Goal: Information Seeking & Learning: Learn about a topic

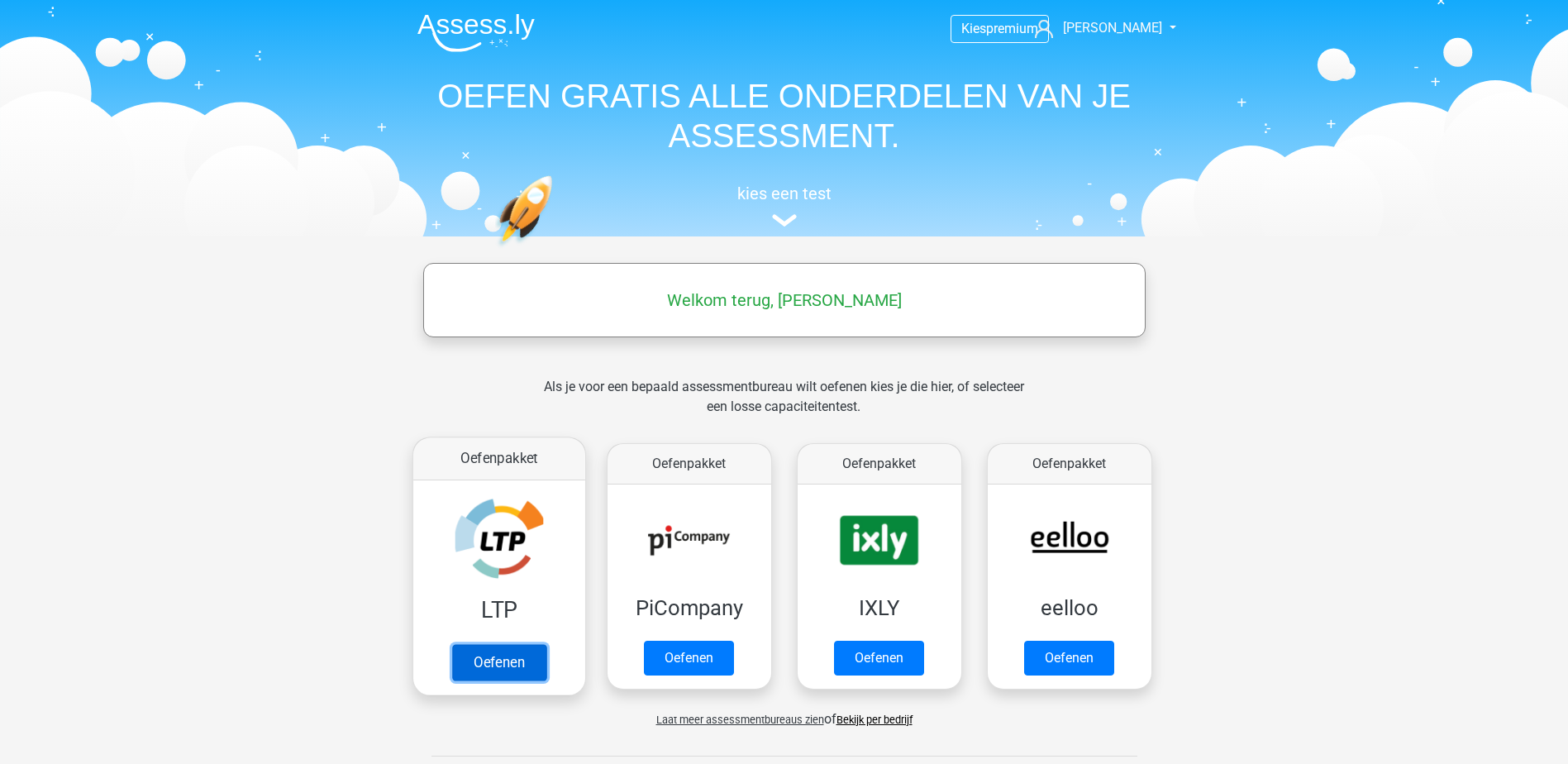
click at [503, 656] on link "Oefenen" at bounding box center [498, 663] width 94 height 37
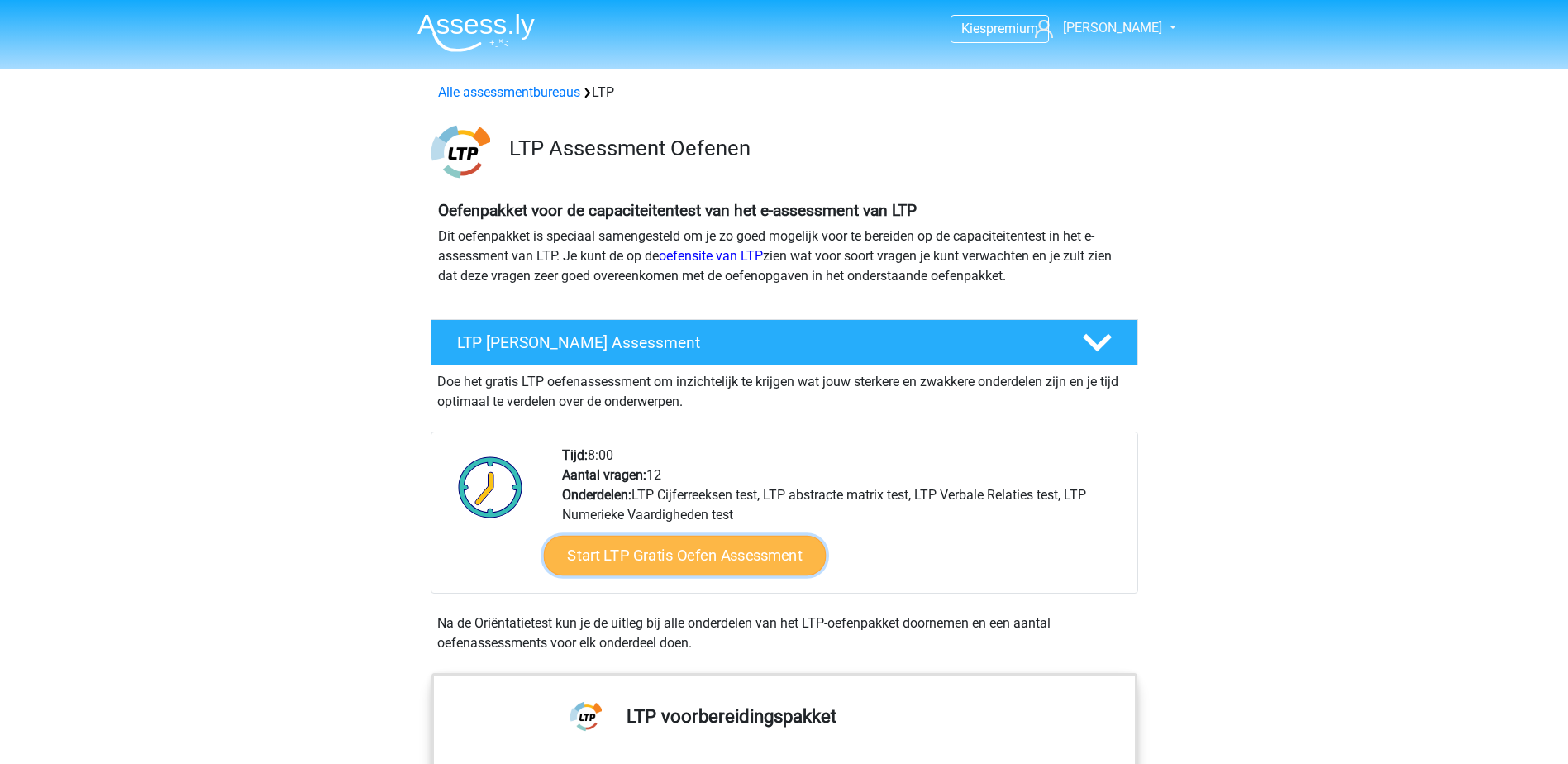
click at [671, 552] on link "Start LTP Gratis Oefen Assessment" at bounding box center [685, 556] width 283 height 40
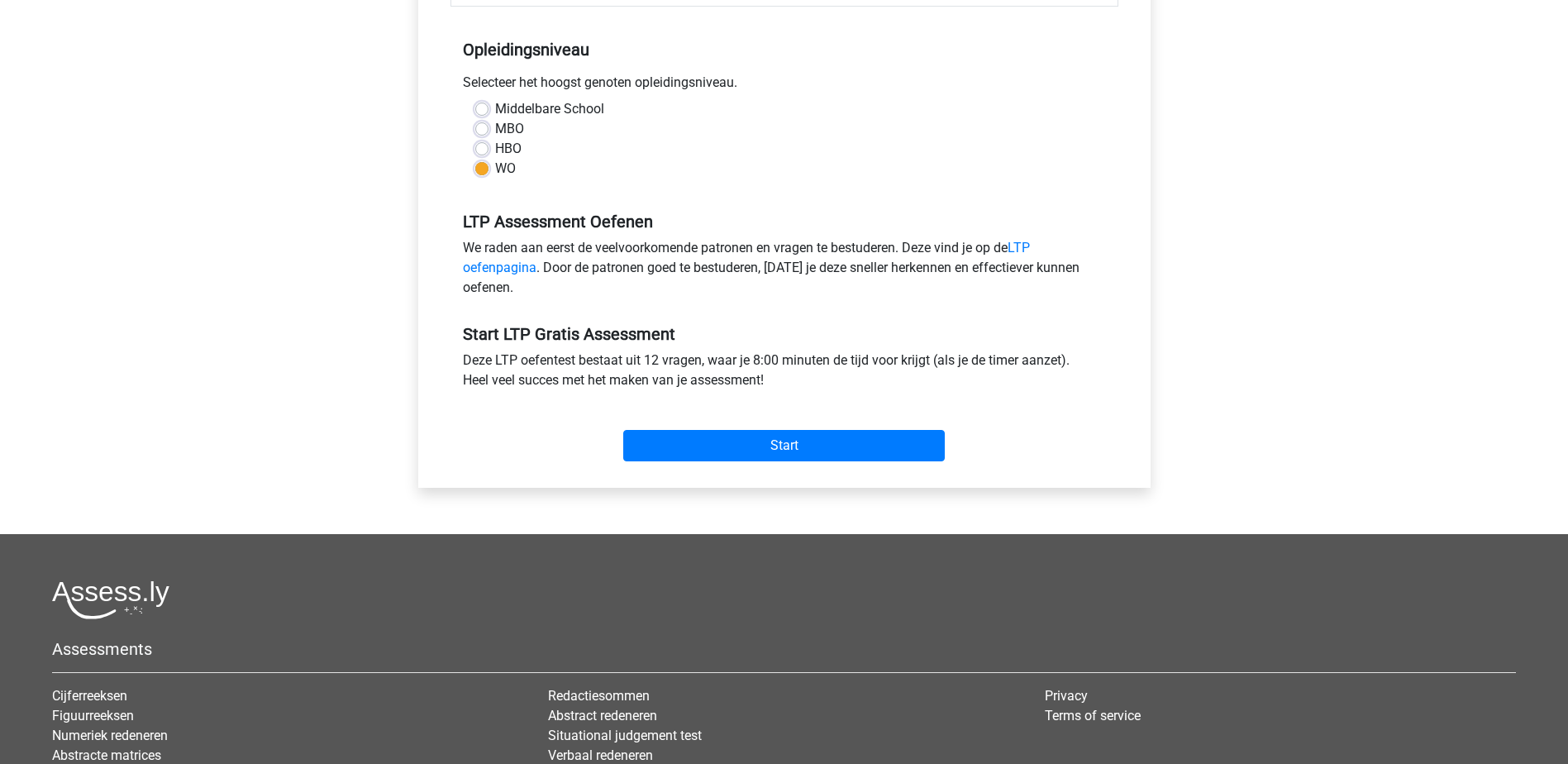
scroll to position [331, 0]
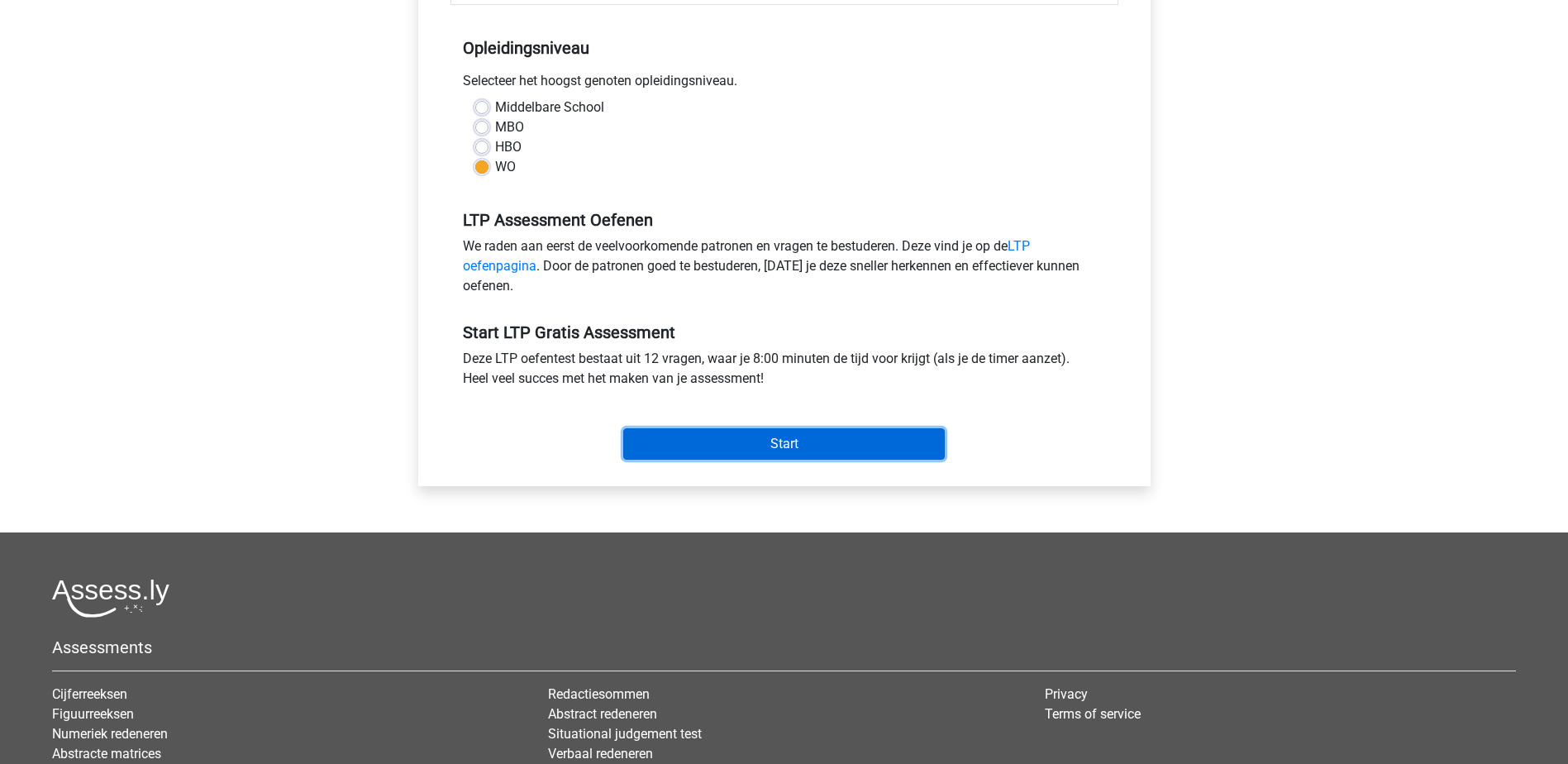
click at [741, 445] on input "Start" at bounding box center [784, 444] width 322 height 31
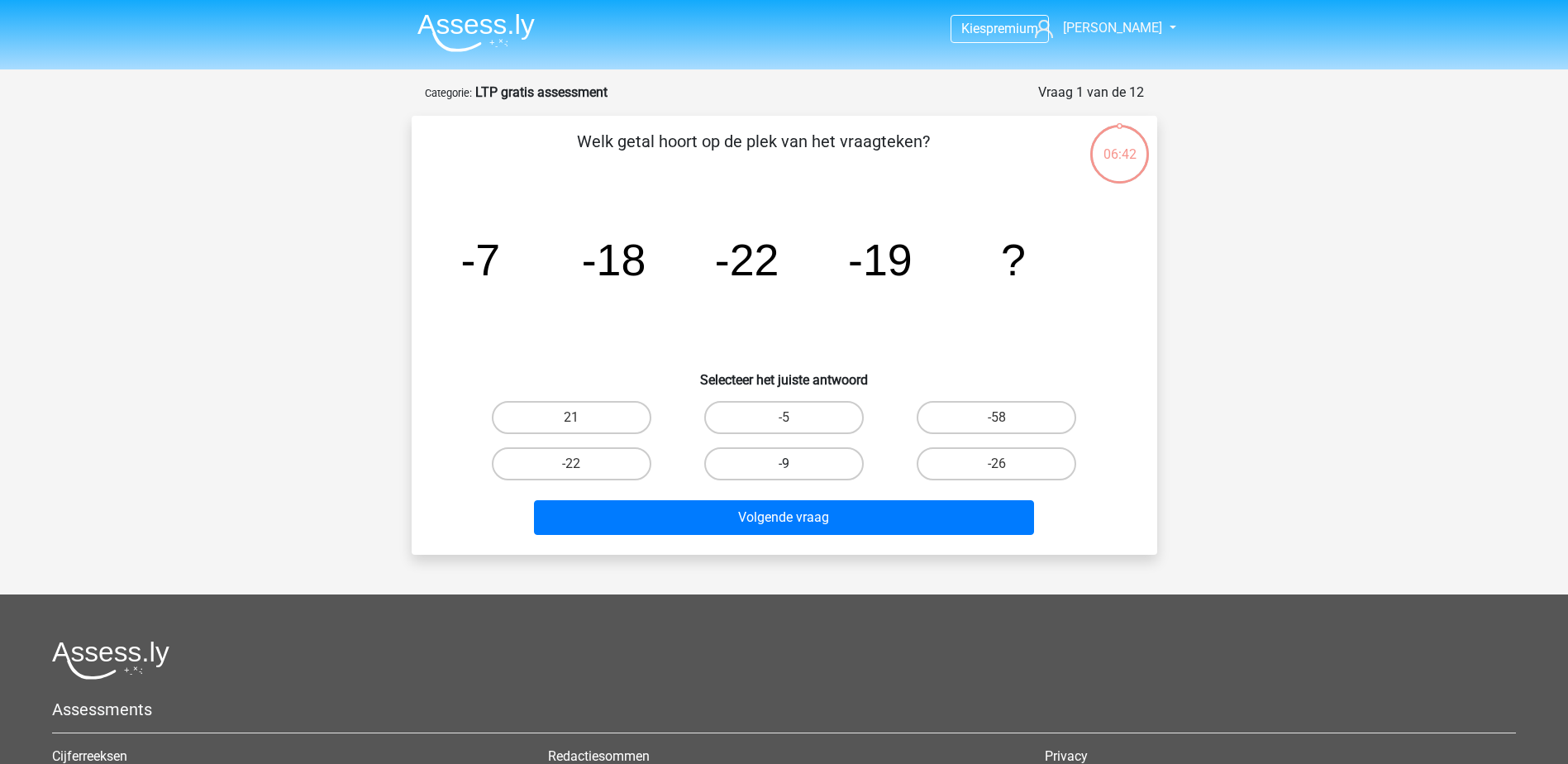
drag, startPoint x: 800, startPoint y: 467, endPoint x: 802, endPoint y: 488, distance: 21.1
click at [800, 468] on label "-9" at bounding box center [784, 464] width 160 height 33
click at [795, 468] on input "-9" at bounding box center [789, 469] width 11 height 11
radio input "true"
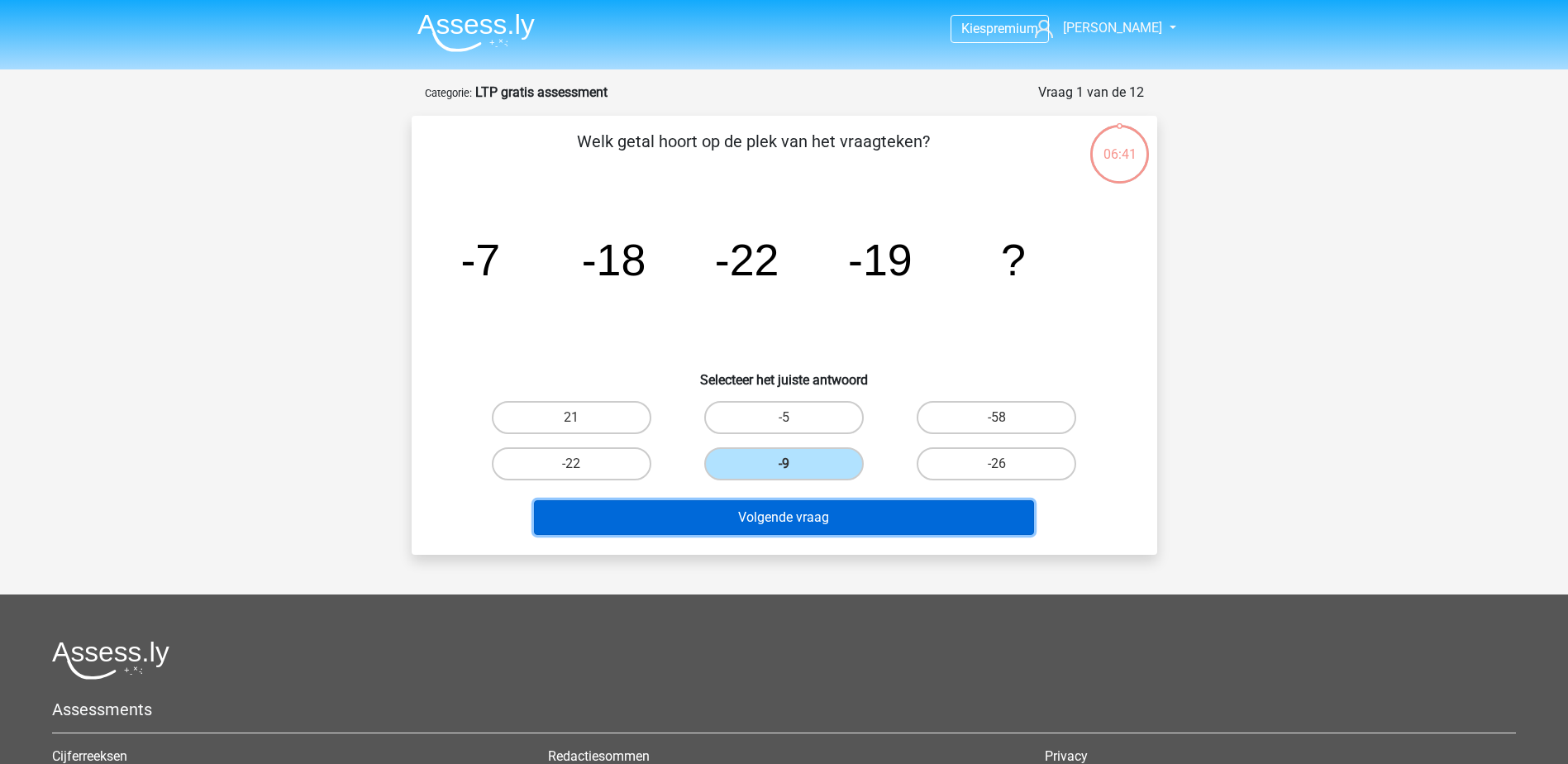
click at [791, 515] on button "Volgende vraag" at bounding box center [784, 518] width 500 height 35
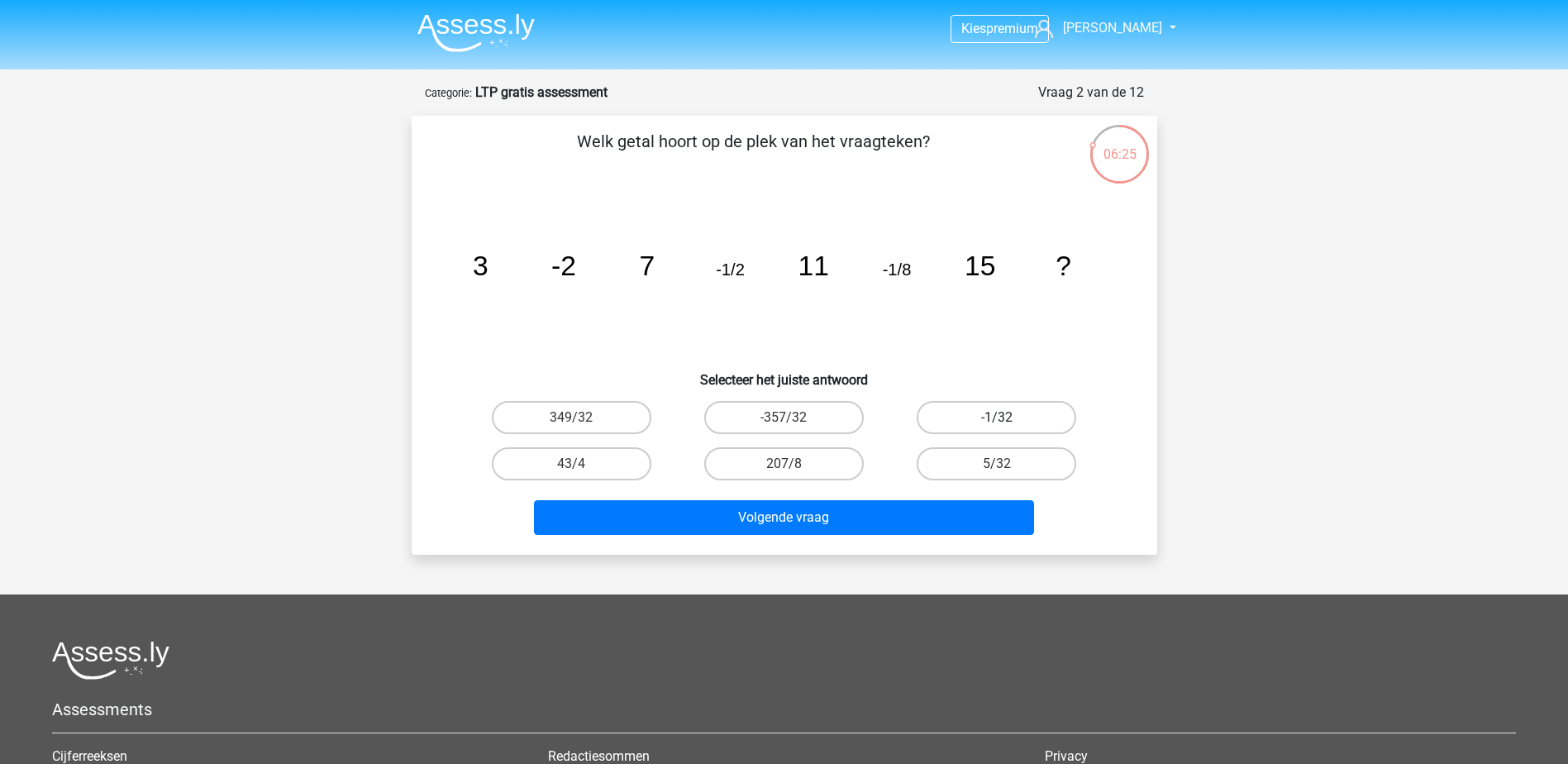
drag, startPoint x: 968, startPoint y: 407, endPoint x: 952, endPoint y: 427, distance: 25.6
click at [968, 408] on label "-1/32" at bounding box center [996, 418] width 160 height 33
click at [997, 418] on input "-1/32" at bounding box center [1002, 423] width 11 height 11
radio input "true"
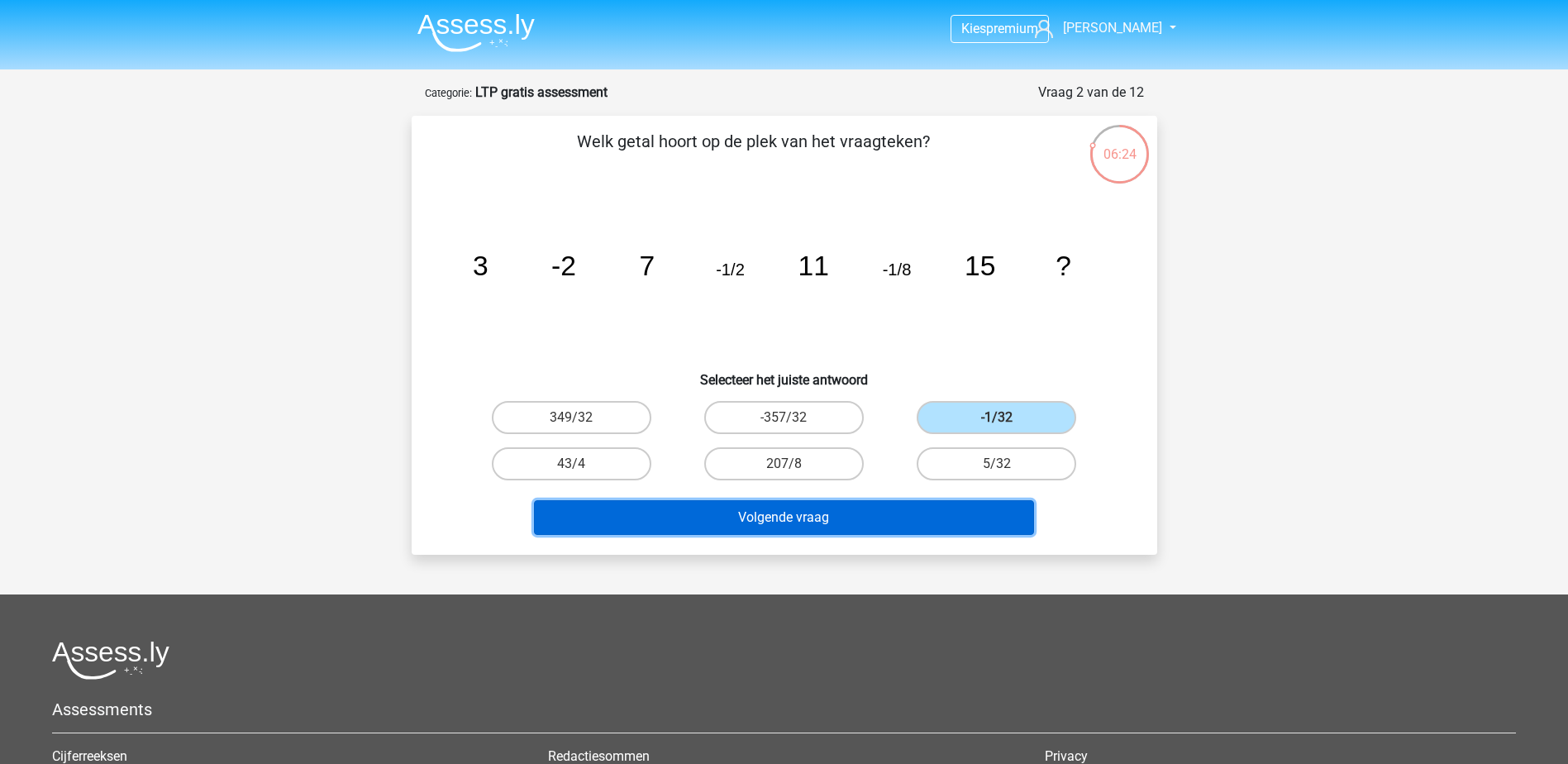
click at [853, 514] on button "Volgende vraag" at bounding box center [784, 518] width 500 height 35
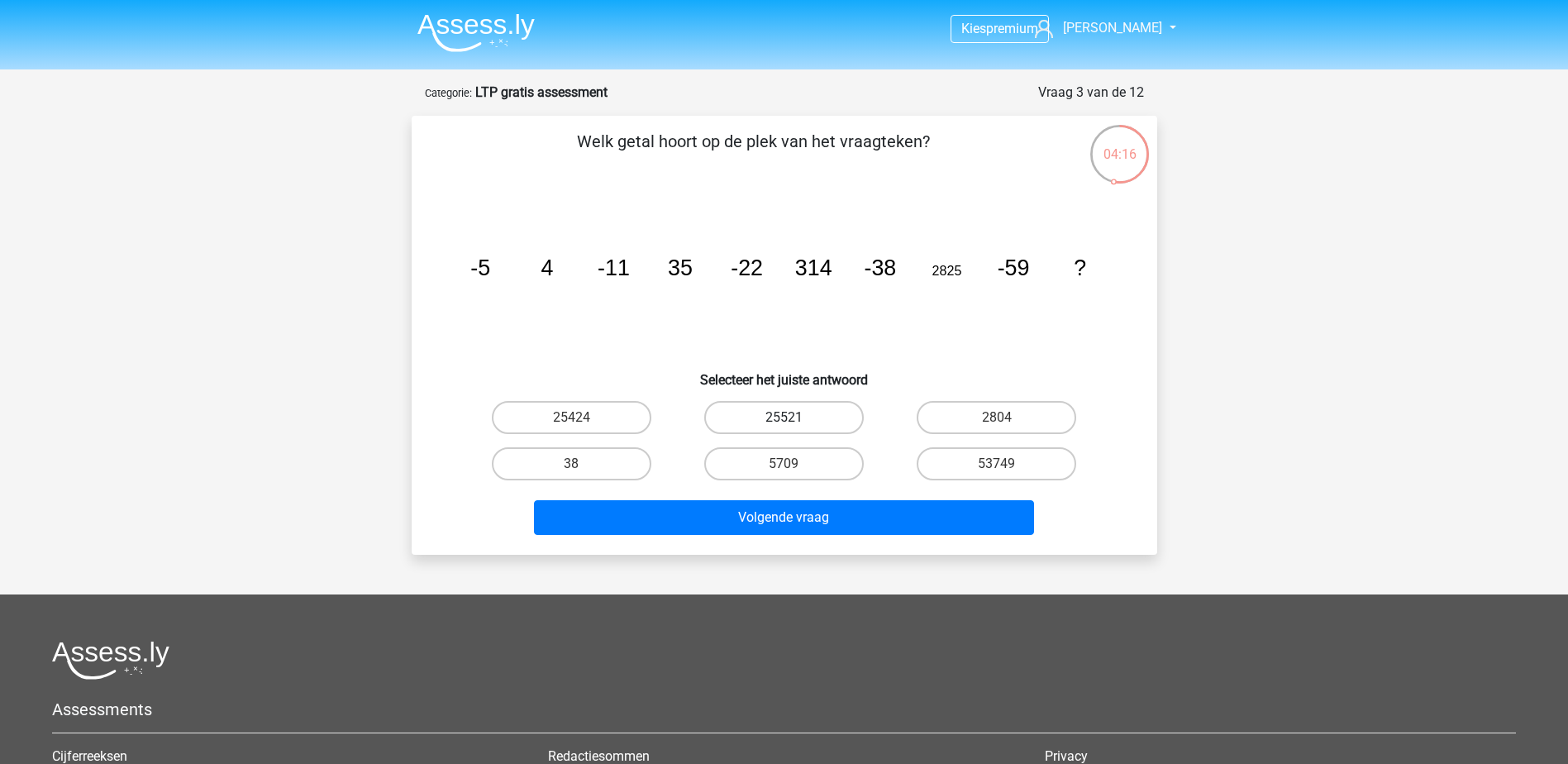
click at [768, 415] on label "25521" at bounding box center [784, 418] width 160 height 33
click at [784, 418] on input "25521" at bounding box center [789, 423] width 11 height 11
radio input "true"
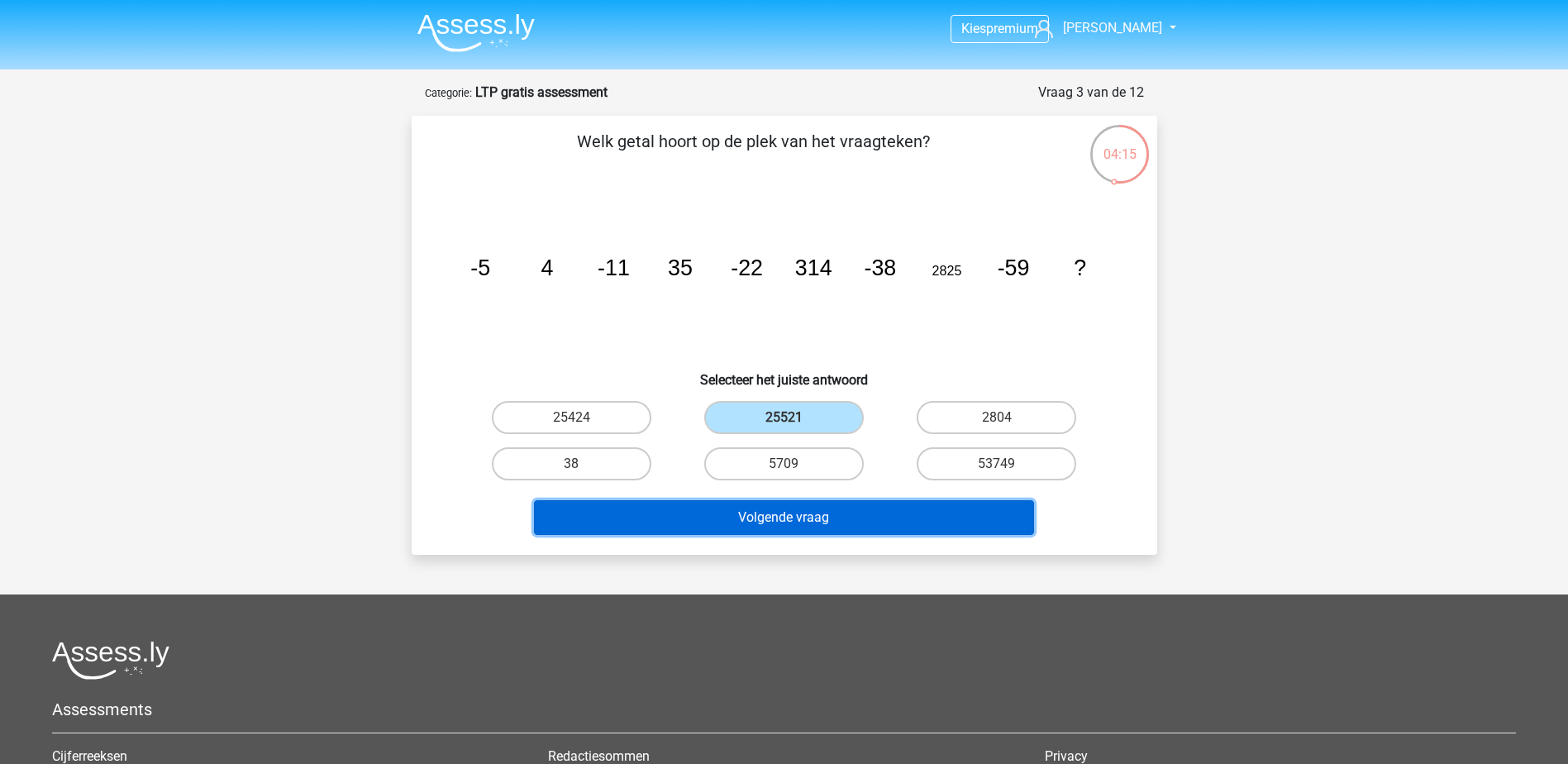
click at [786, 515] on button "Volgende vraag" at bounding box center [784, 518] width 500 height 35
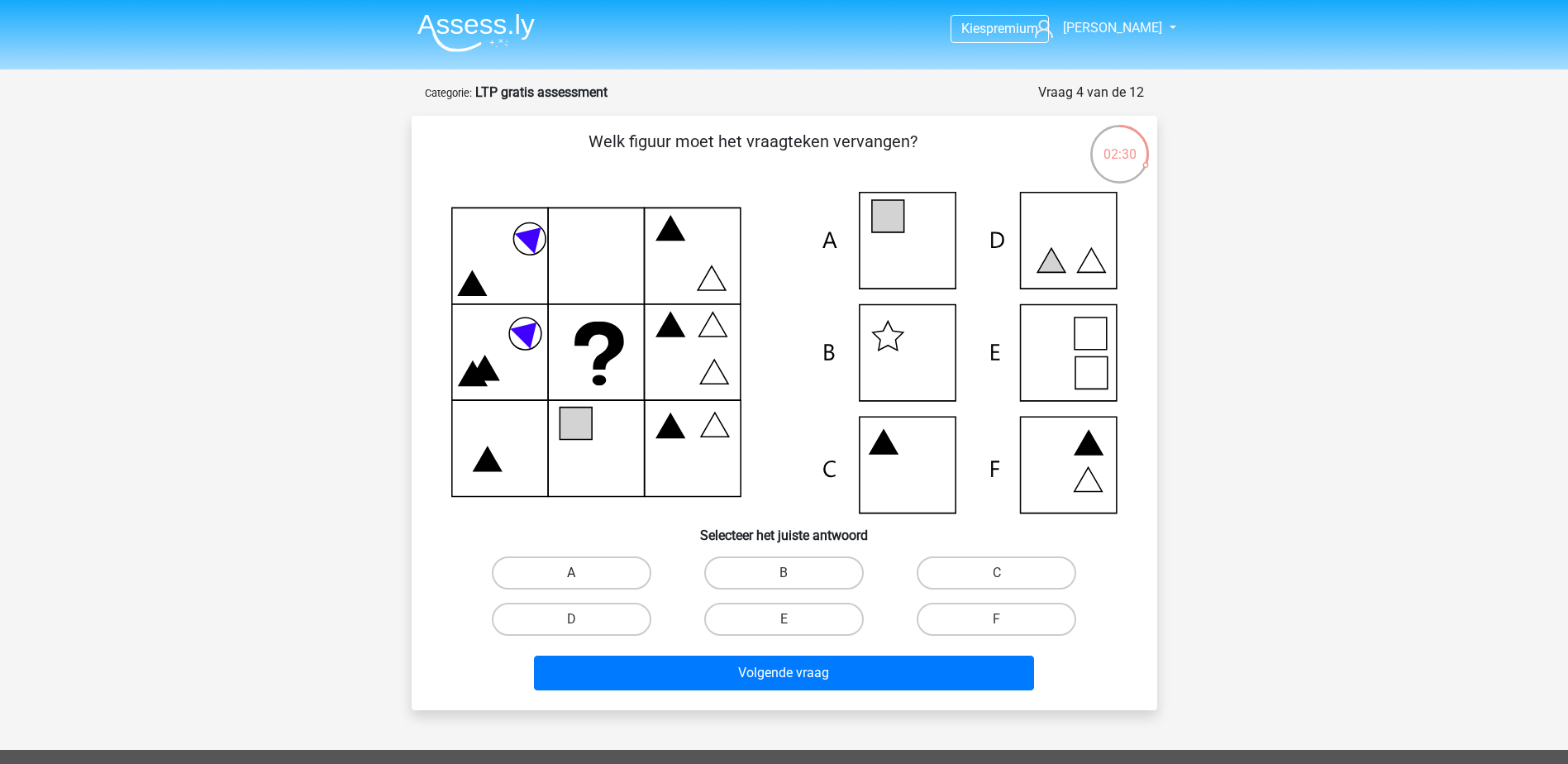
click at [526, 568] on label "A" at bounding box center [572, 573] width 160 height 33
click at [572, 573] on input "A" at bounding box center [577, 578] width 11 height 11
radio input "true"
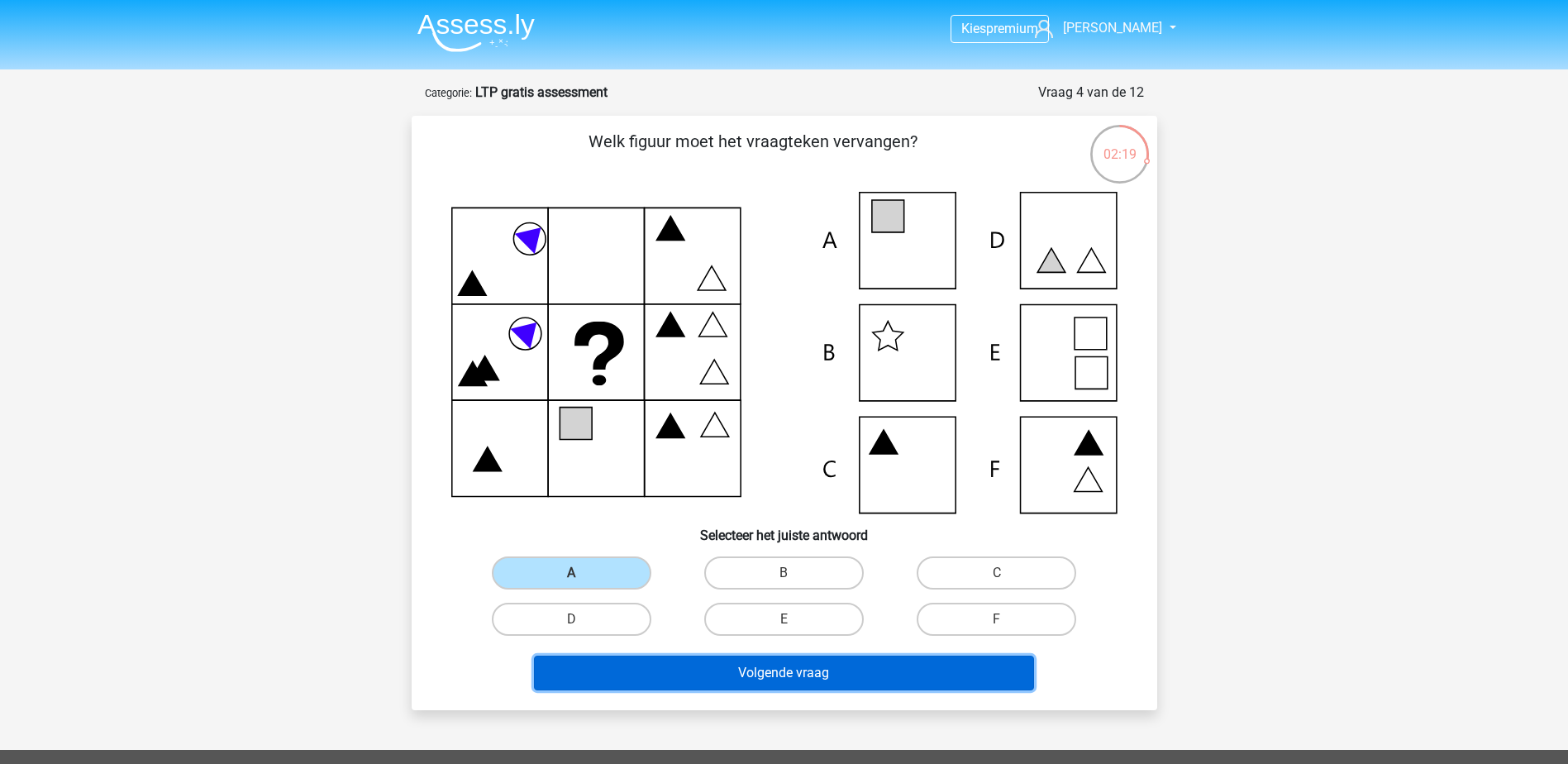
click at [818, 668] on button "Volgende vraag" at bounding box center [784, 674] width 500 height 35
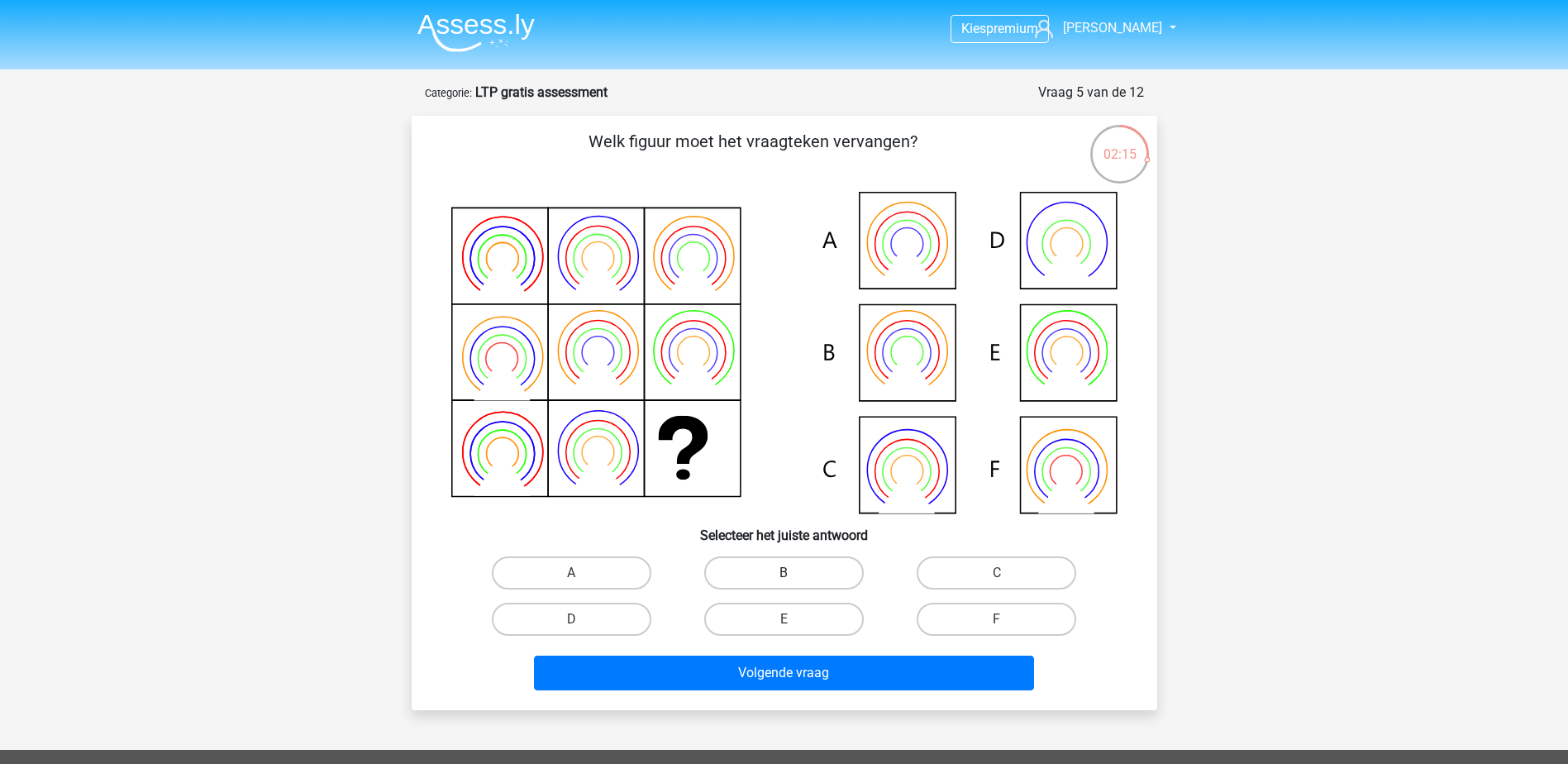
click at [738, 560] on label "B" at bounding box center [784, 573] width 160 height 33
click at [784, 573] on input "B" at bounding box center [789, 578] width 11 height 11
radio input "true"
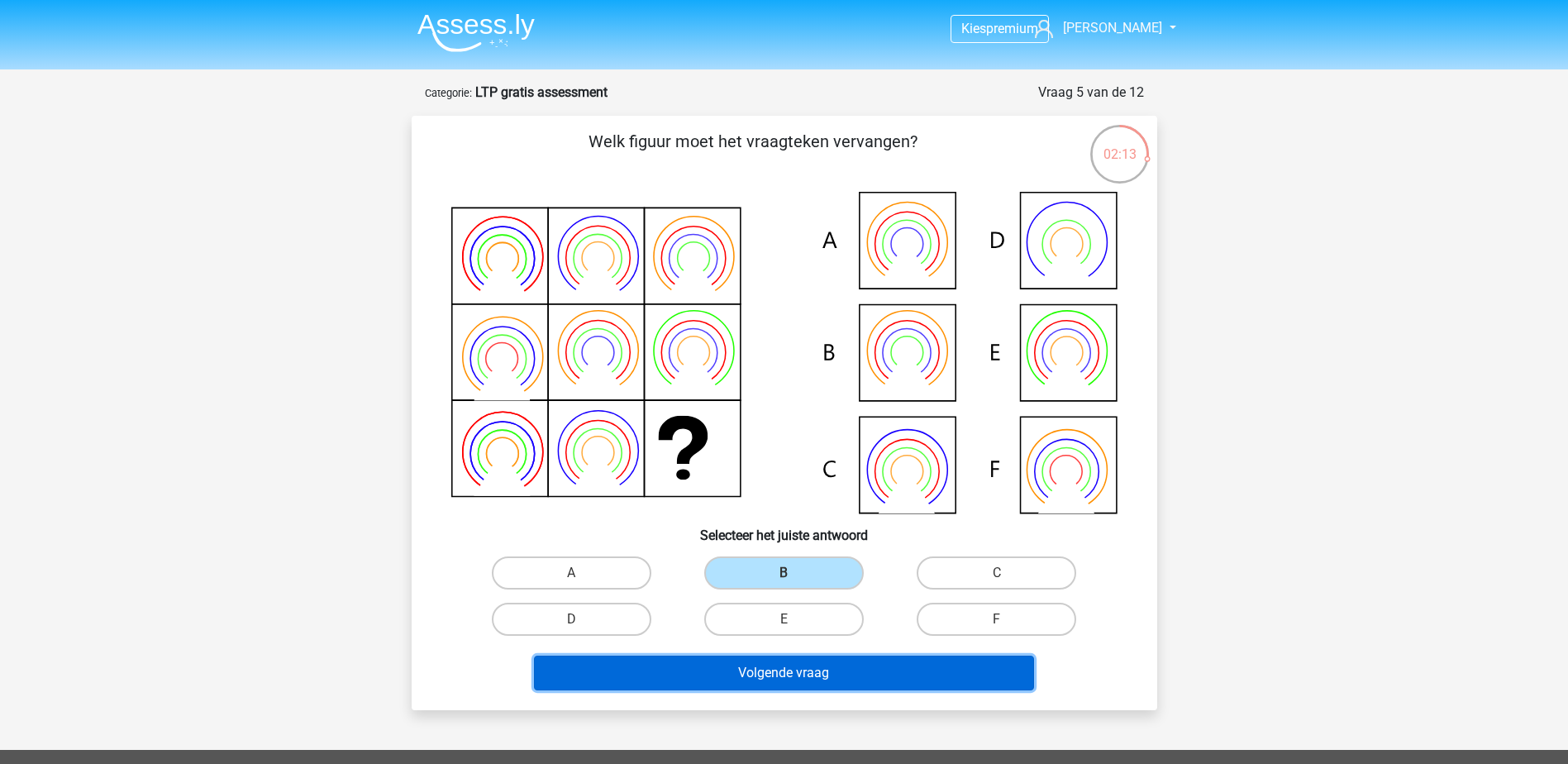
click at [778, 675] on button "Volgende vraag" at bounding box center [784, 674] width 500 height 35
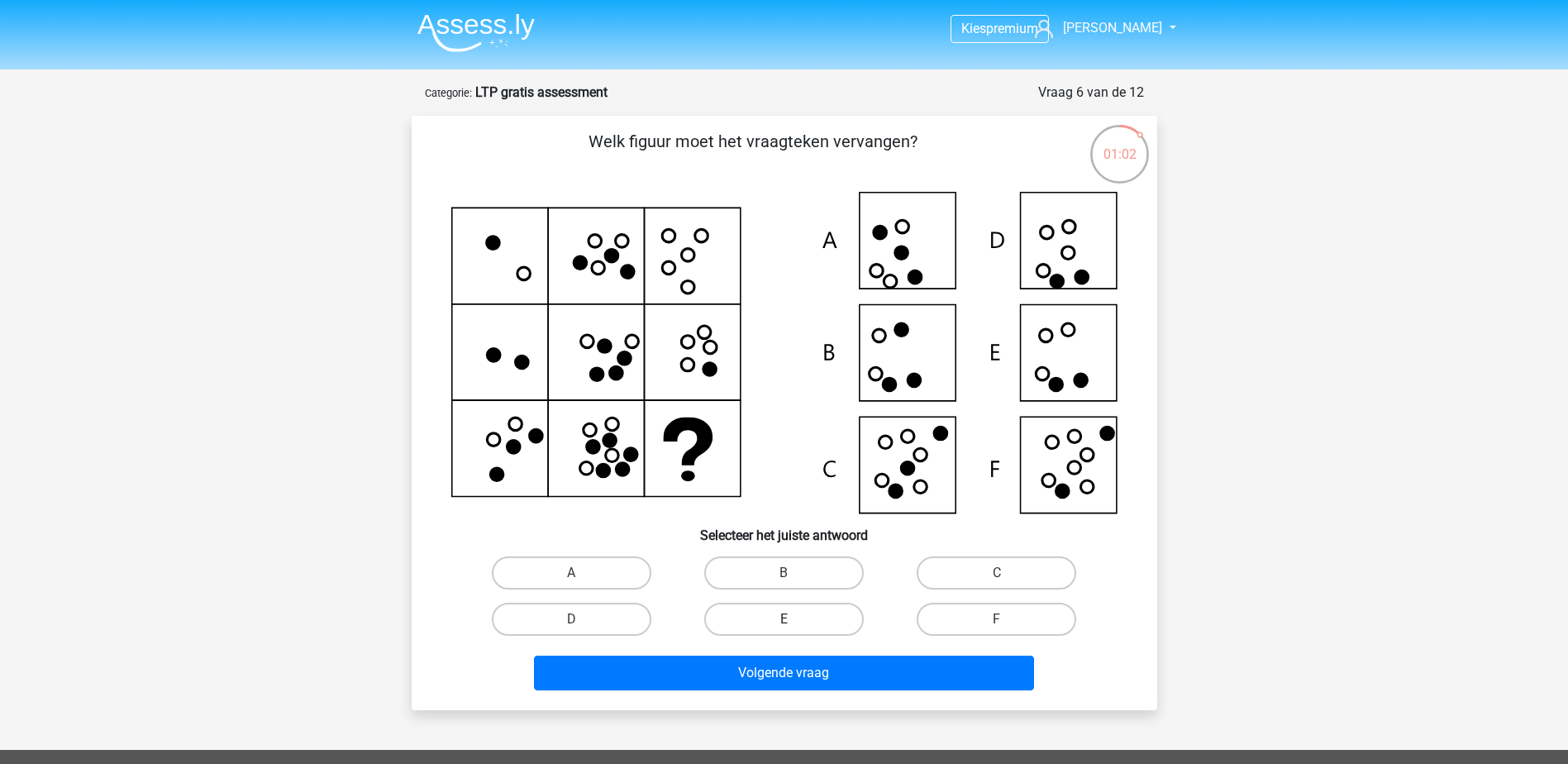
click at [835, 613] on label "E" at bounding box center [784, 620] width 160 height 33
click at [795, 620] on input "E" at bounding box center [789, 624] width 11 height 11
radio input "true"
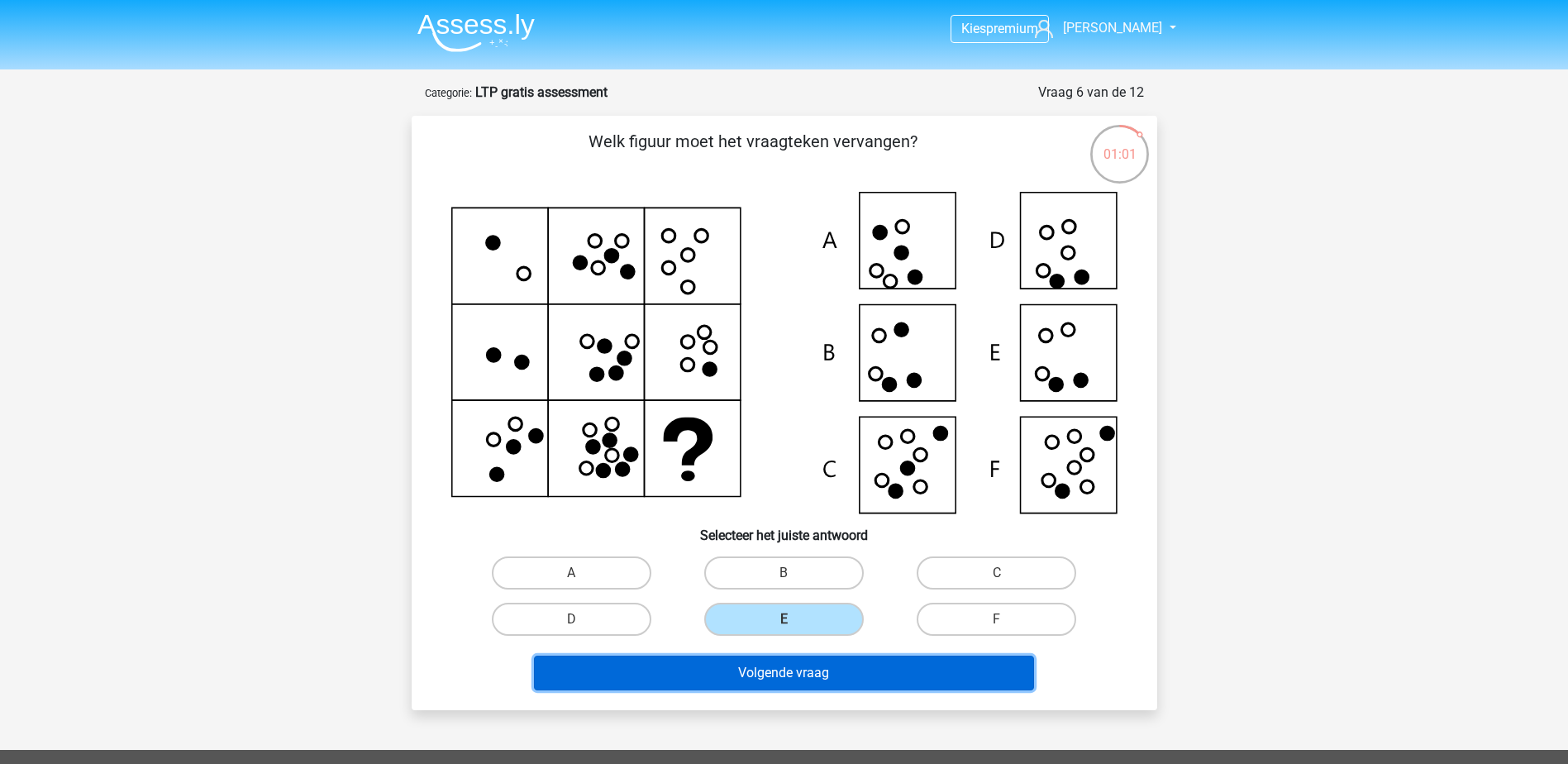
click at [855, 665] on button "Volgende vraag" at bounding box center [784, 674] width 500 height 35
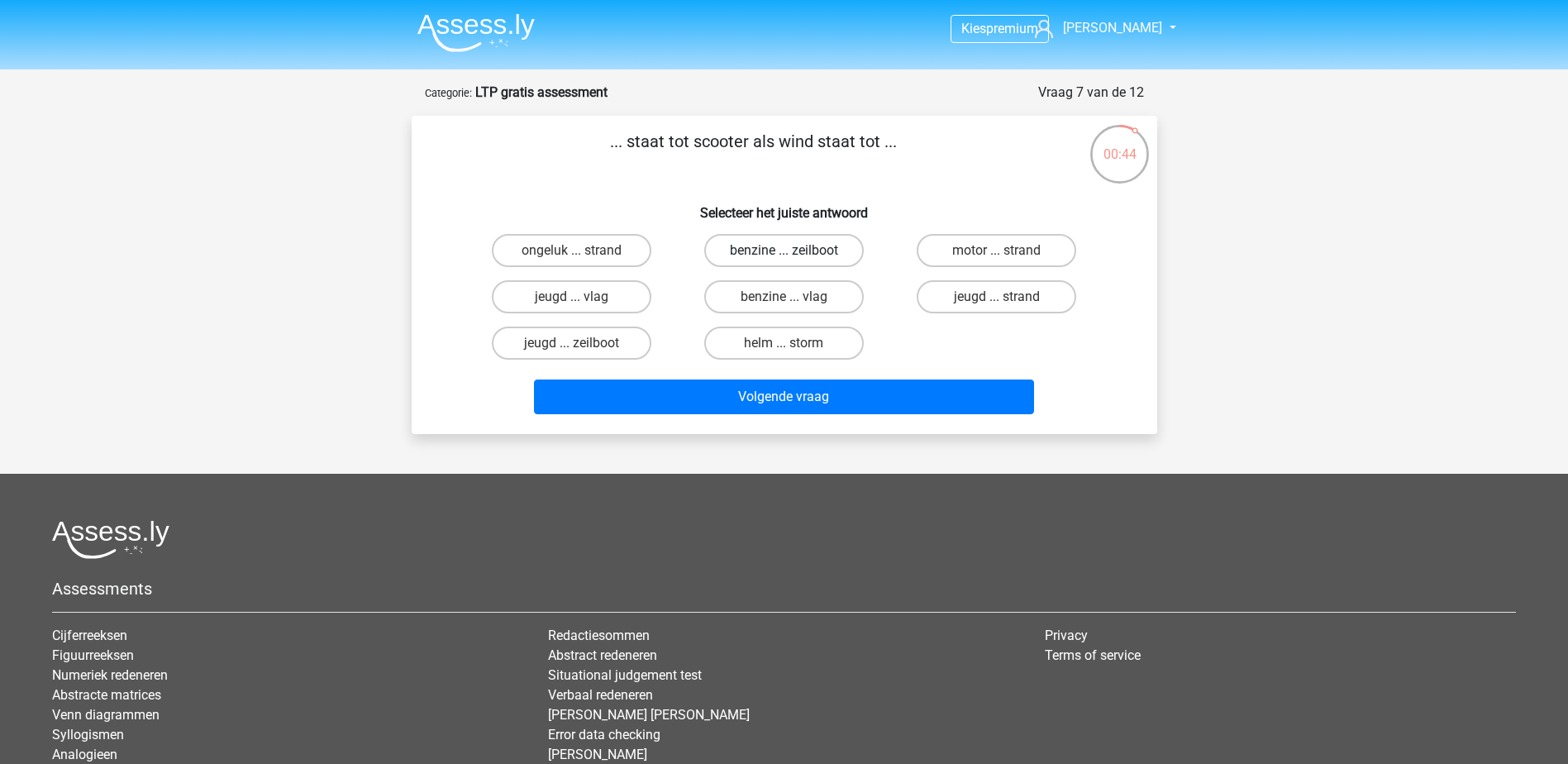
click at [802, 251] on label "benzine ... zeilboot" at bounding box center [784, 250] width 160 height 33
click at [795, 251] on input "benzine ... zeilboot" at bounding box center [789, 256] width 11 height 11
radio input "true"
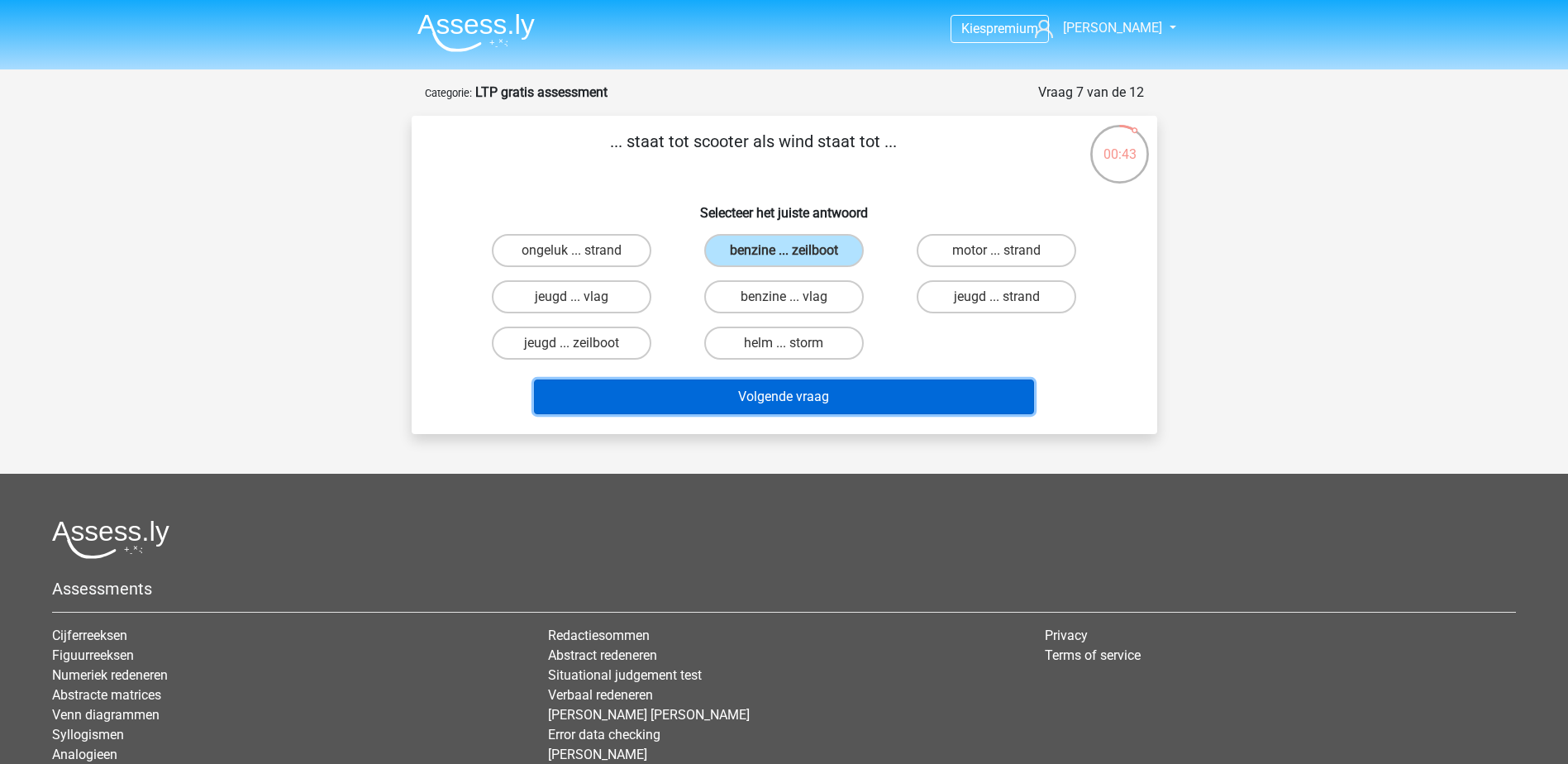
click at [800, 408] on button "Volgende vraag" at bounding box center [784, 398] width 500 height 35
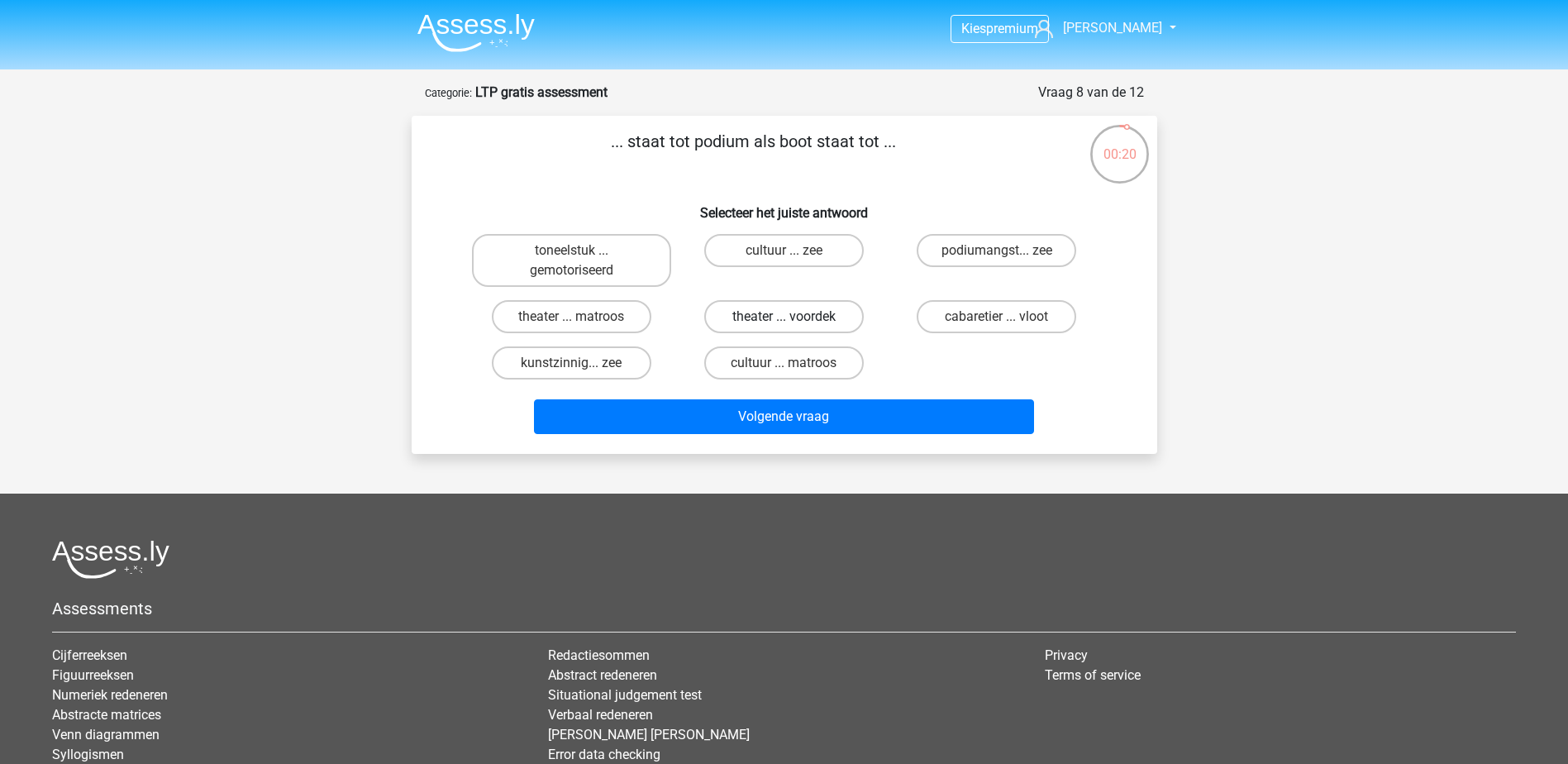
click at [831, 313] on label "theater ... voordek" at bounding box center [784, 317] width 160 height 33
click at [795, 317] on input "theater ... voordek" at bounding box center [789, 322] width 11 height 11
radio input "true"
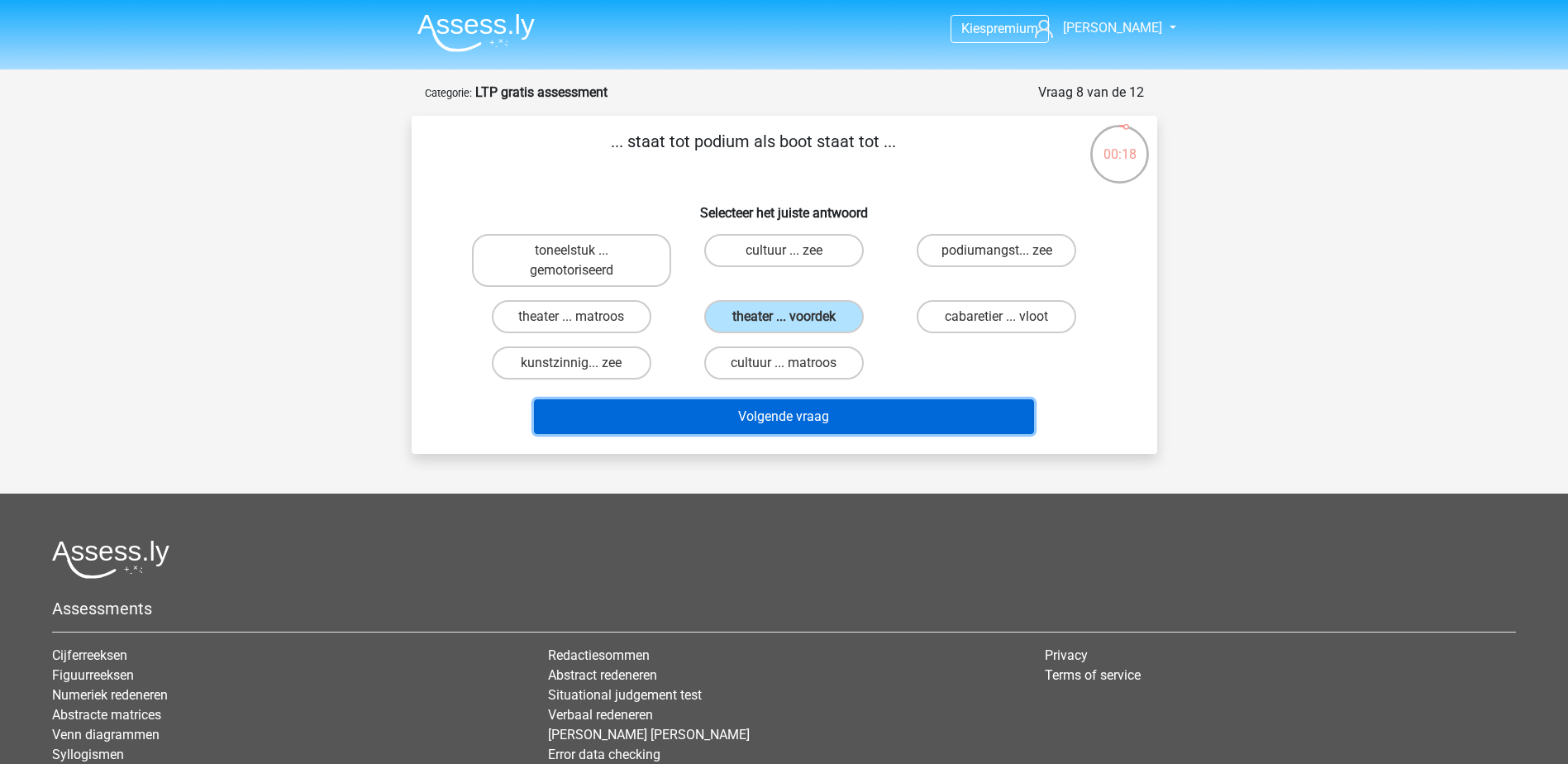
click at [826, 408] on button "Volgende vraag" at bounding box center [784, 417] width 500 height 35
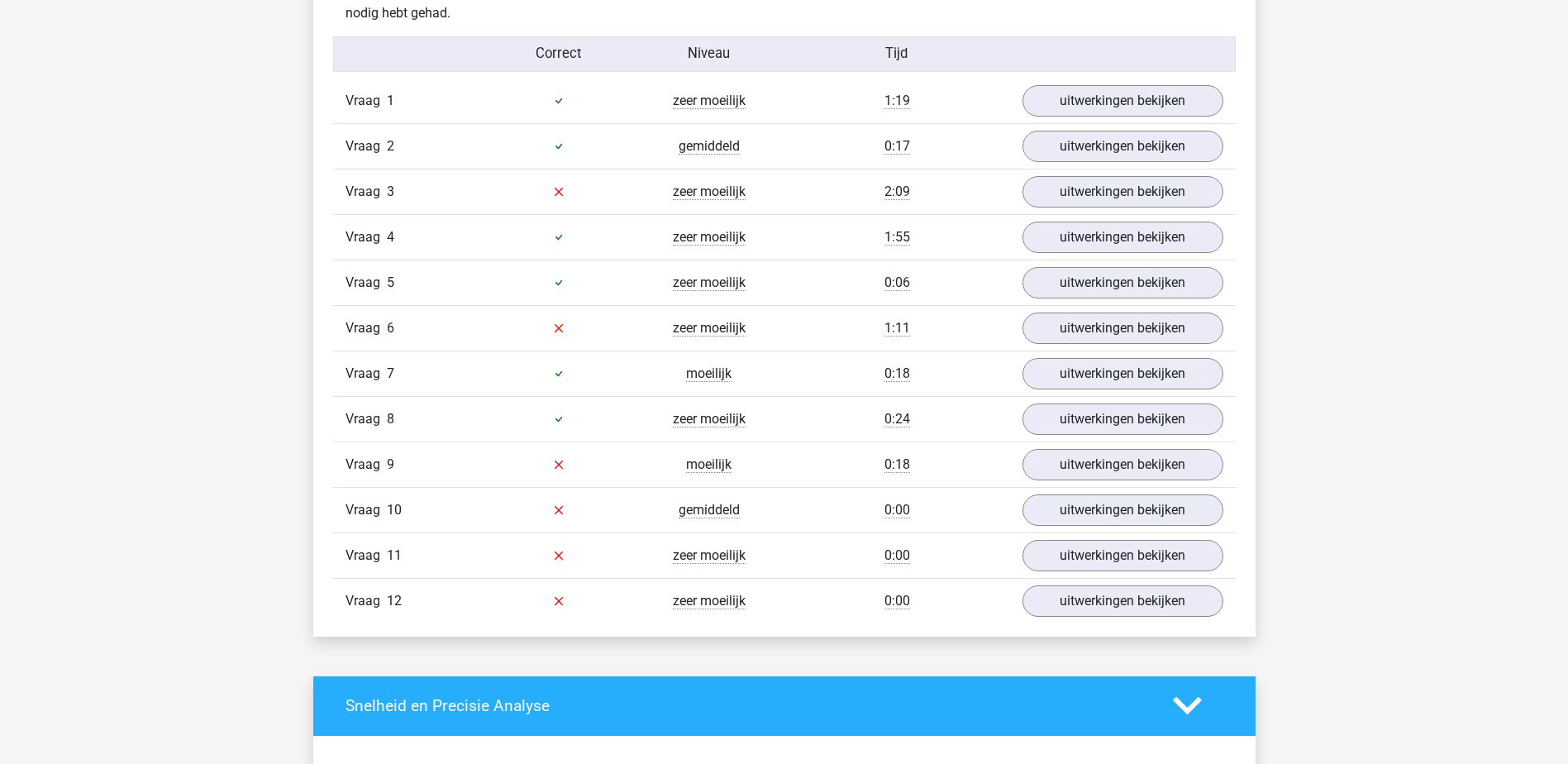
scroll to position [1820, 0]
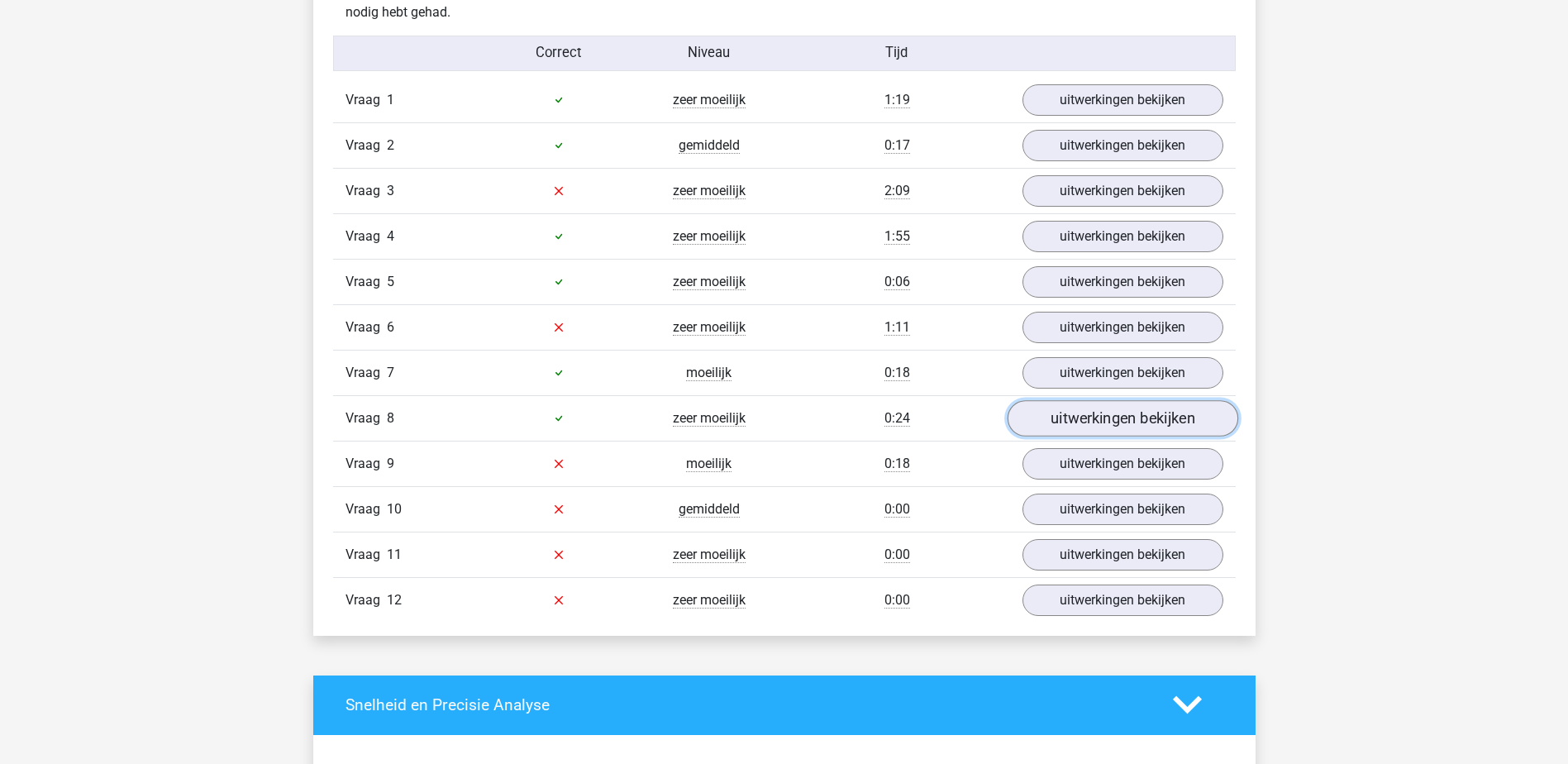
click at [1084, 418] on link "uitwerkingen bekijken" at bounding box center [1122, 419] width 231 height 37
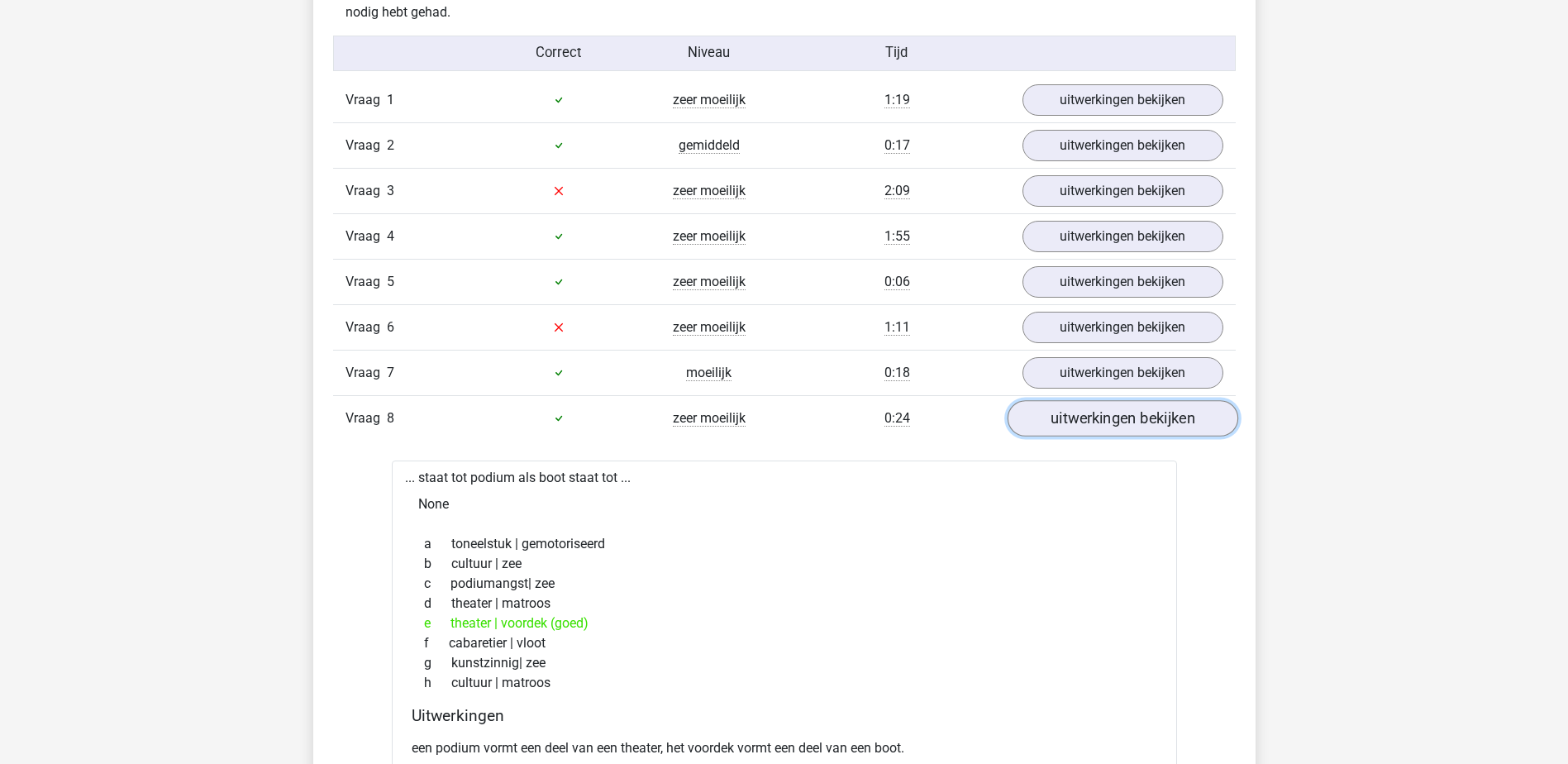
click at [1095, 414] on link "uitwerkingen bekijken" at bounding box center [1122, 419] width 231 height 37
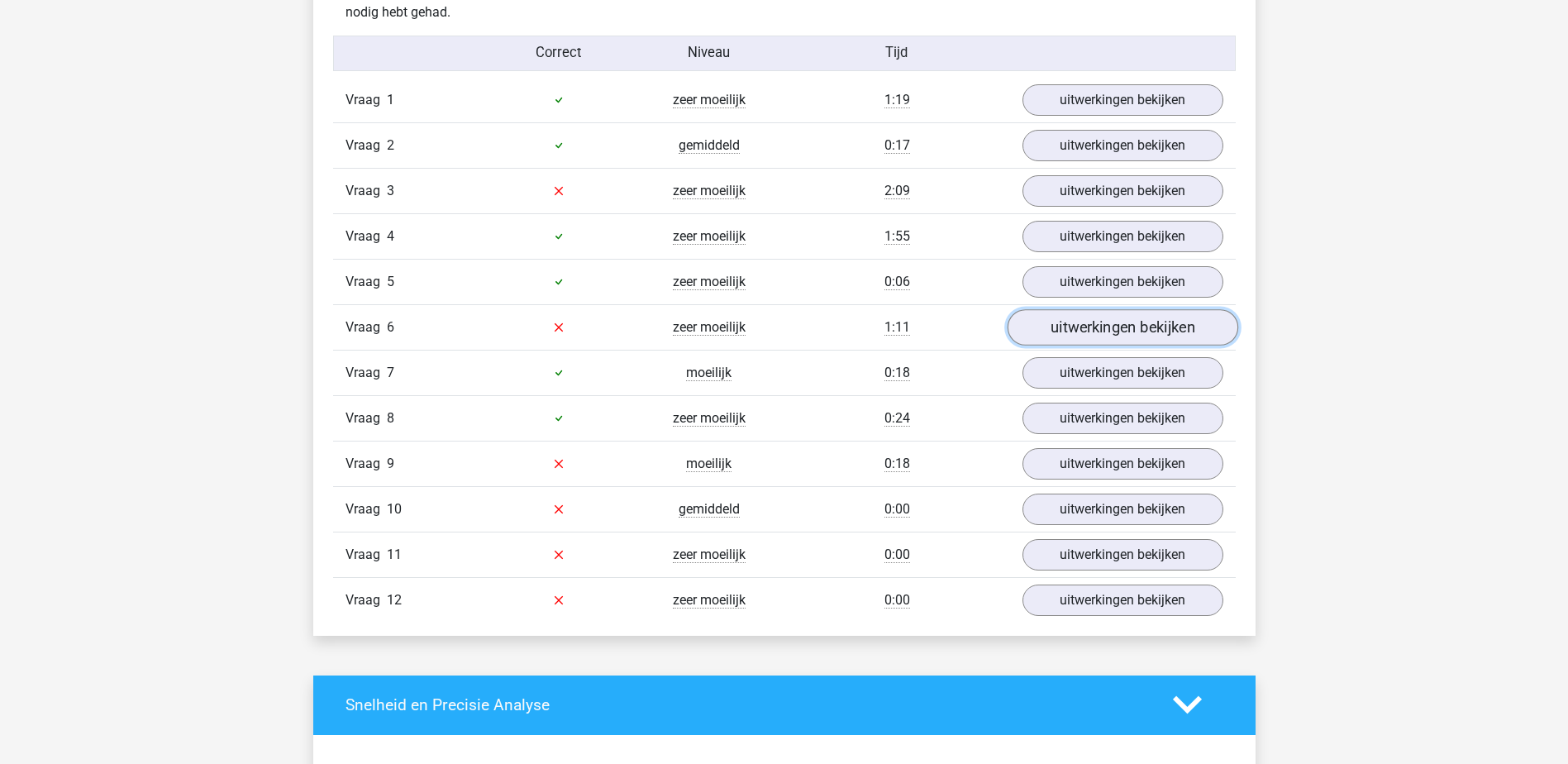
click at [1085, 326] on link "uitwerkingen bekijken" at bounding box center [1122, 328] width 231 height 37
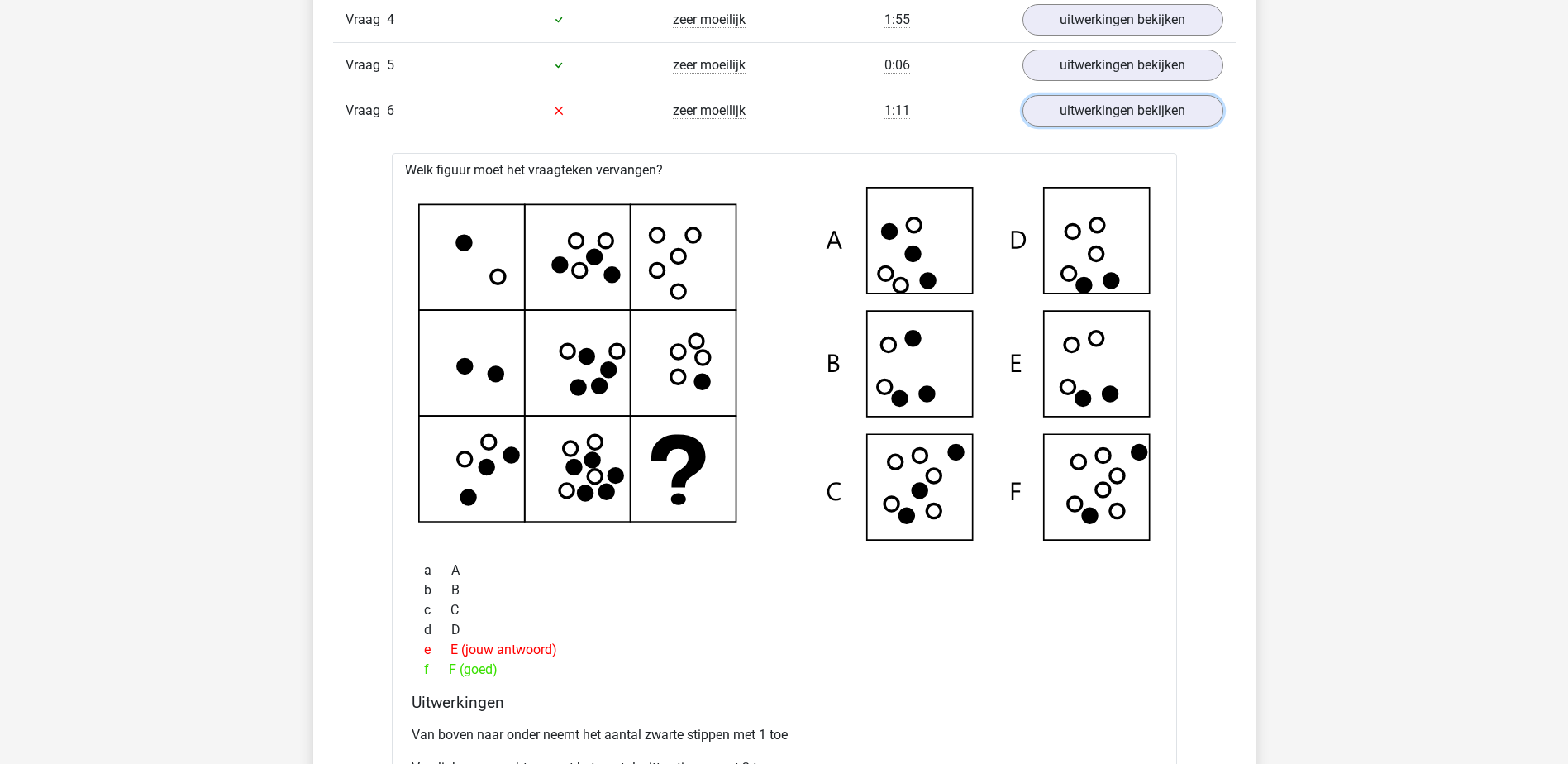
scroll to position [1737, 0]
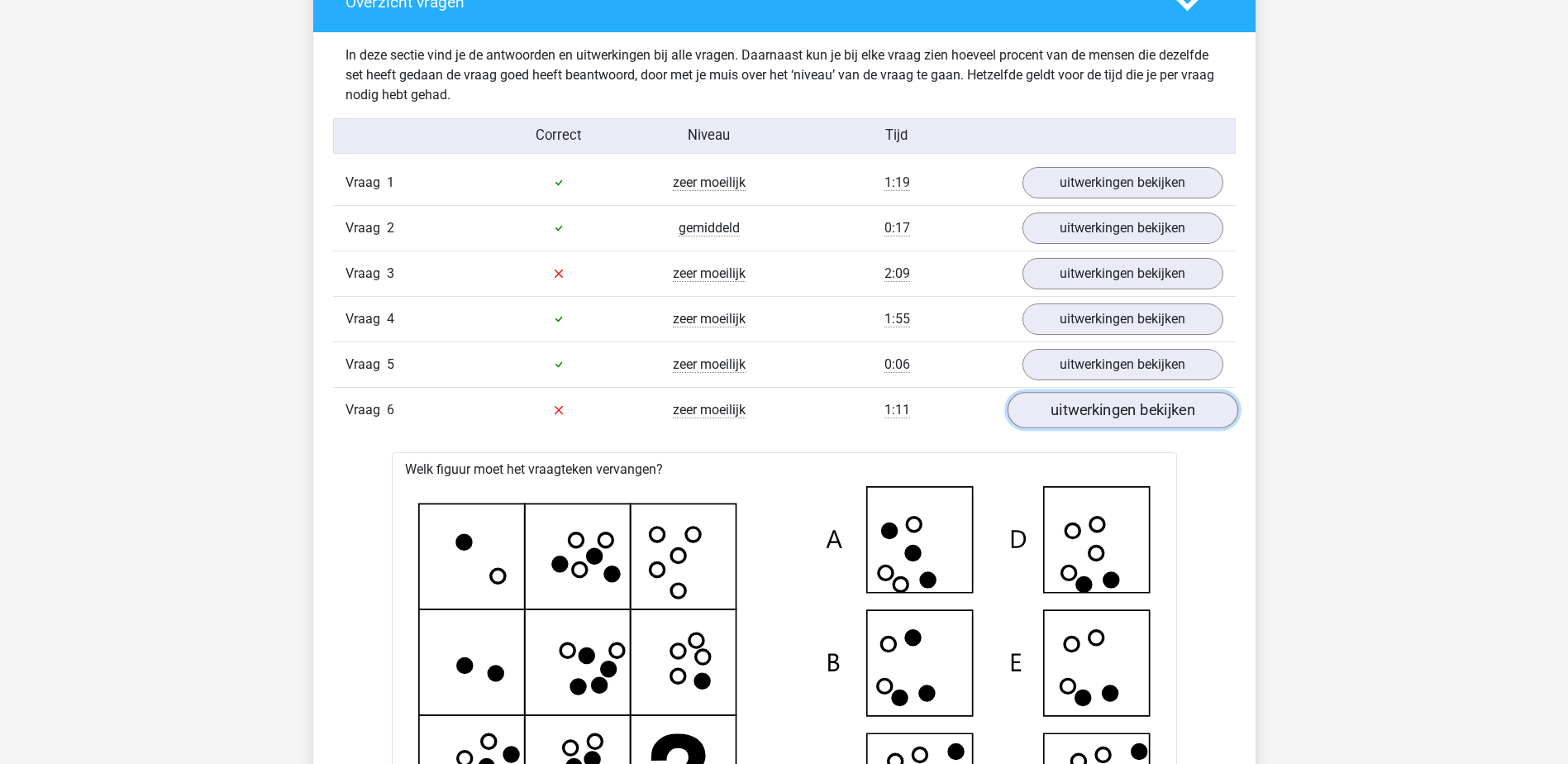
click at [1101, 419] on link "uitwerkingen bekijken" at bounding box center [1122, 410] width 231 height 37
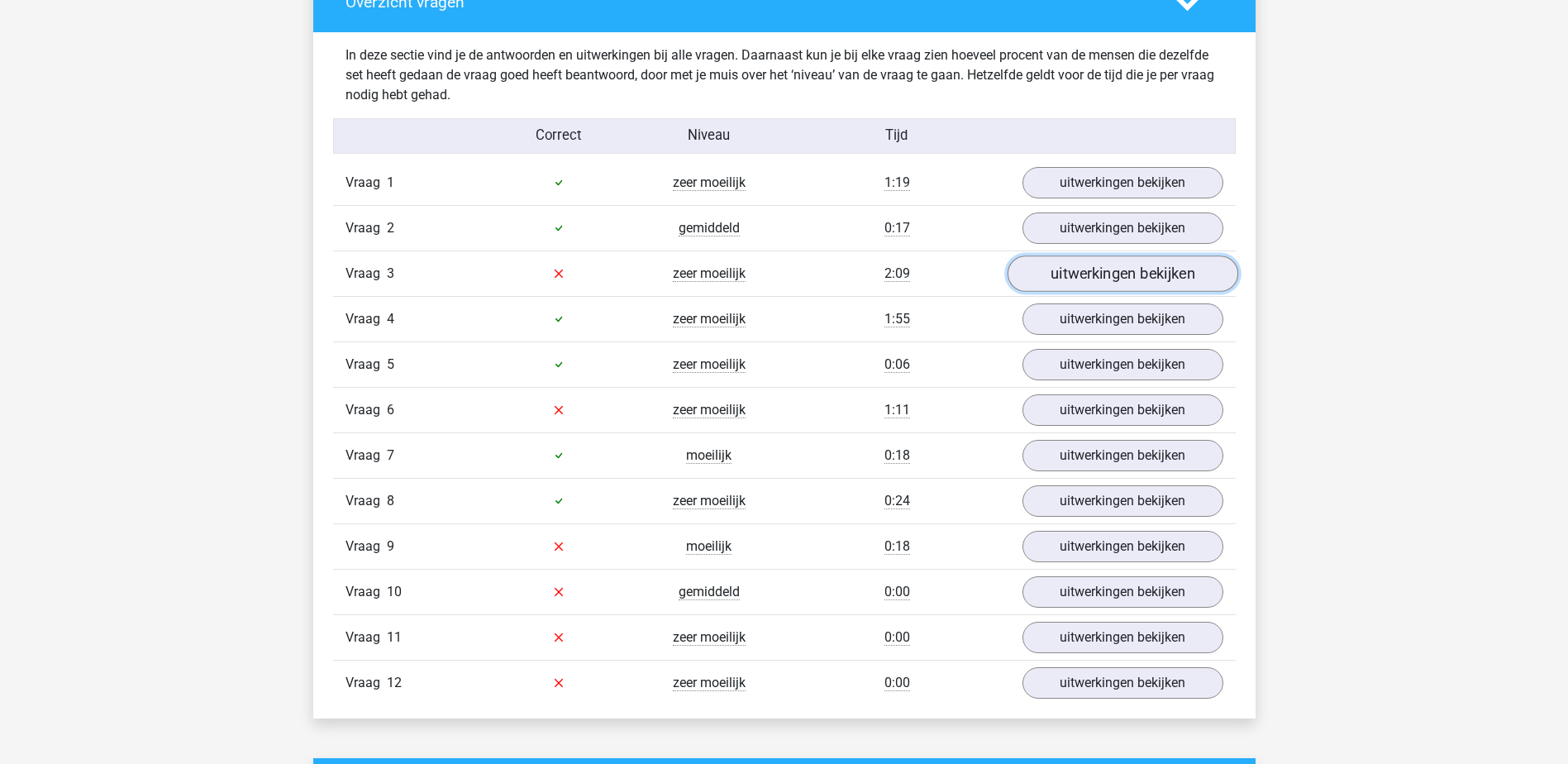
click at [1113, 269] on link "uitwerkingen bekijken" at bounding box center [1122, 274] width 231 height 37
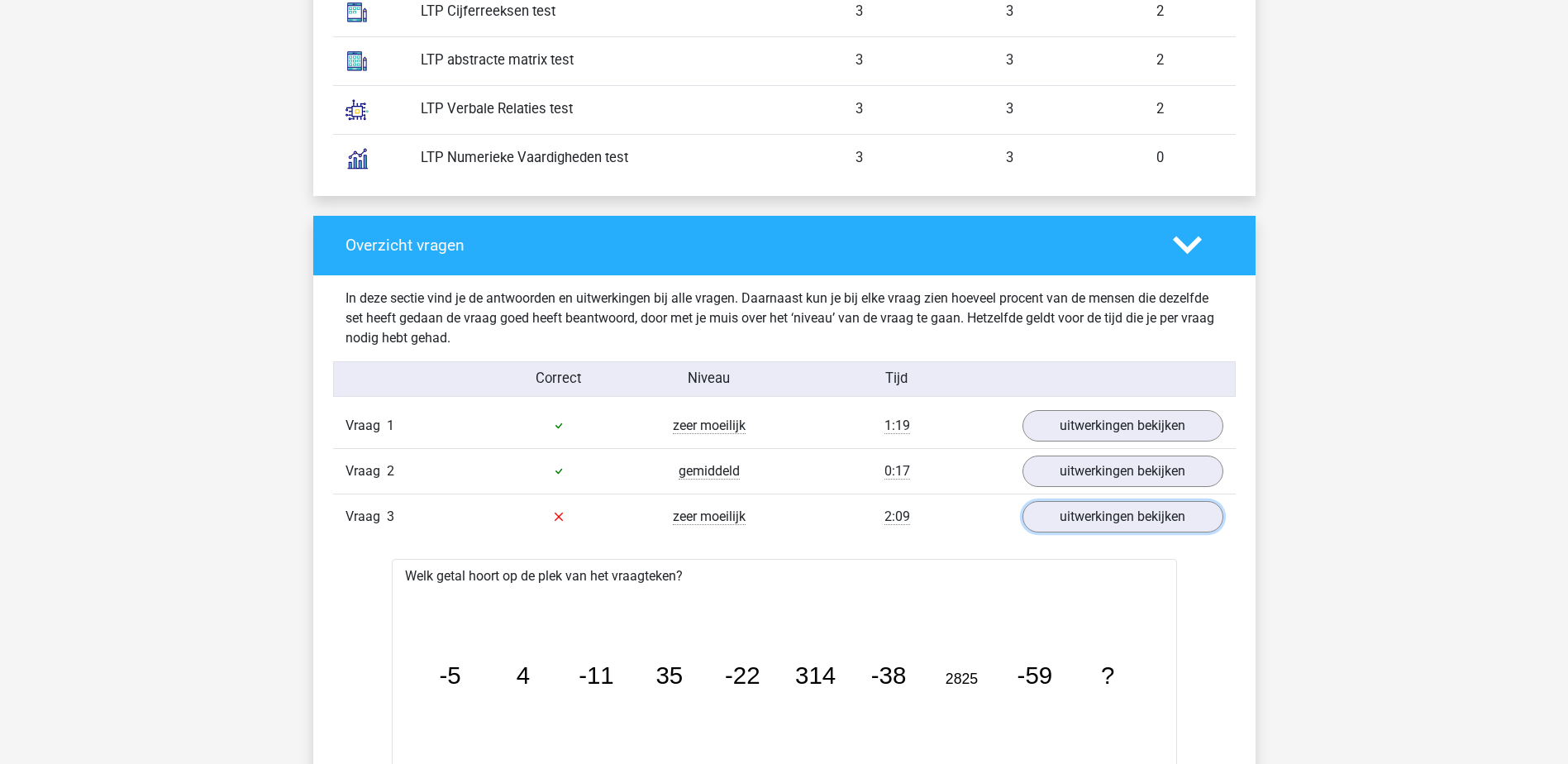
scroll to position [1406, 0]
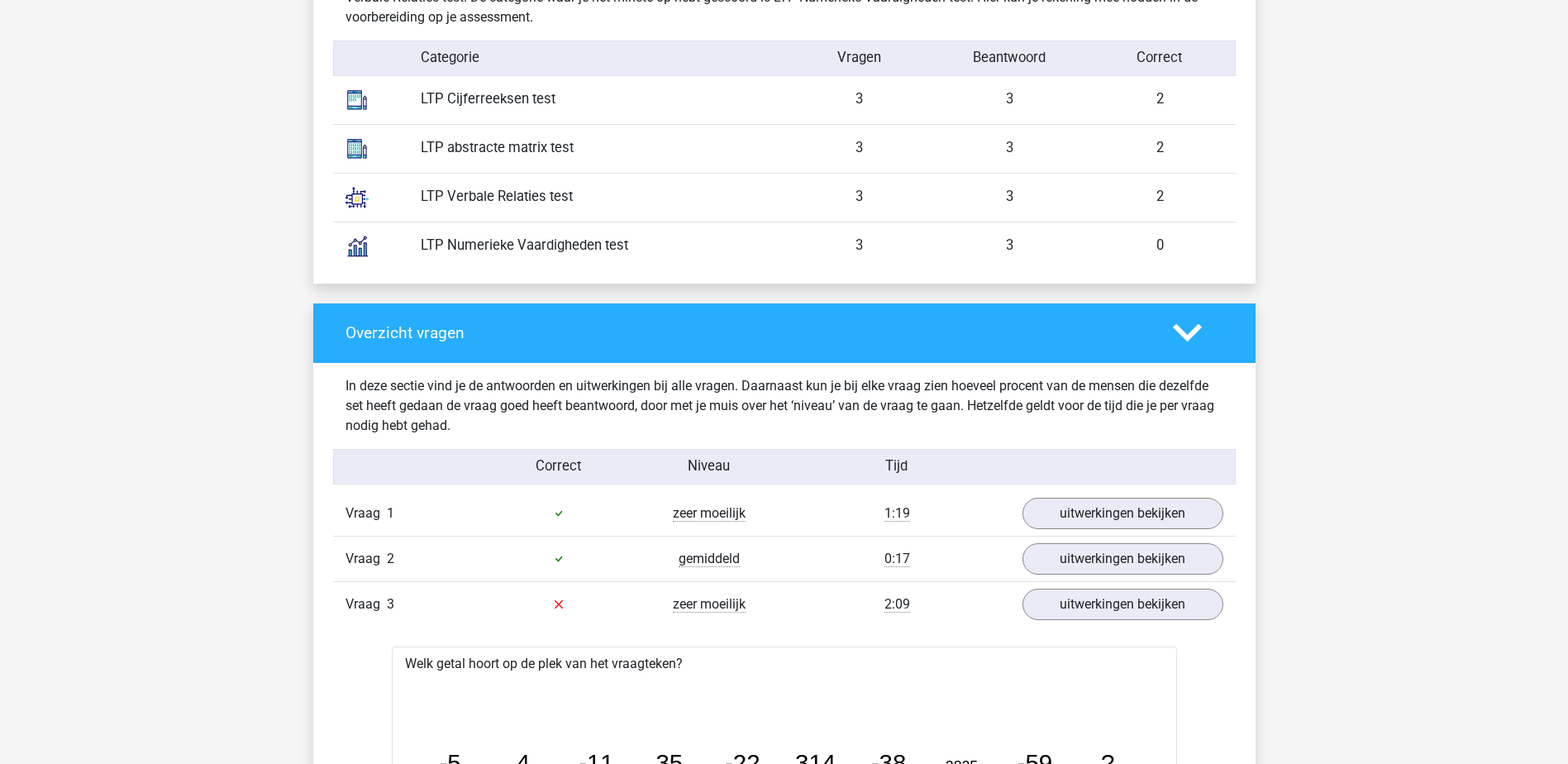
click at [1193, 334] on polygon at bounding box center [1188, 333] width 29 height 18
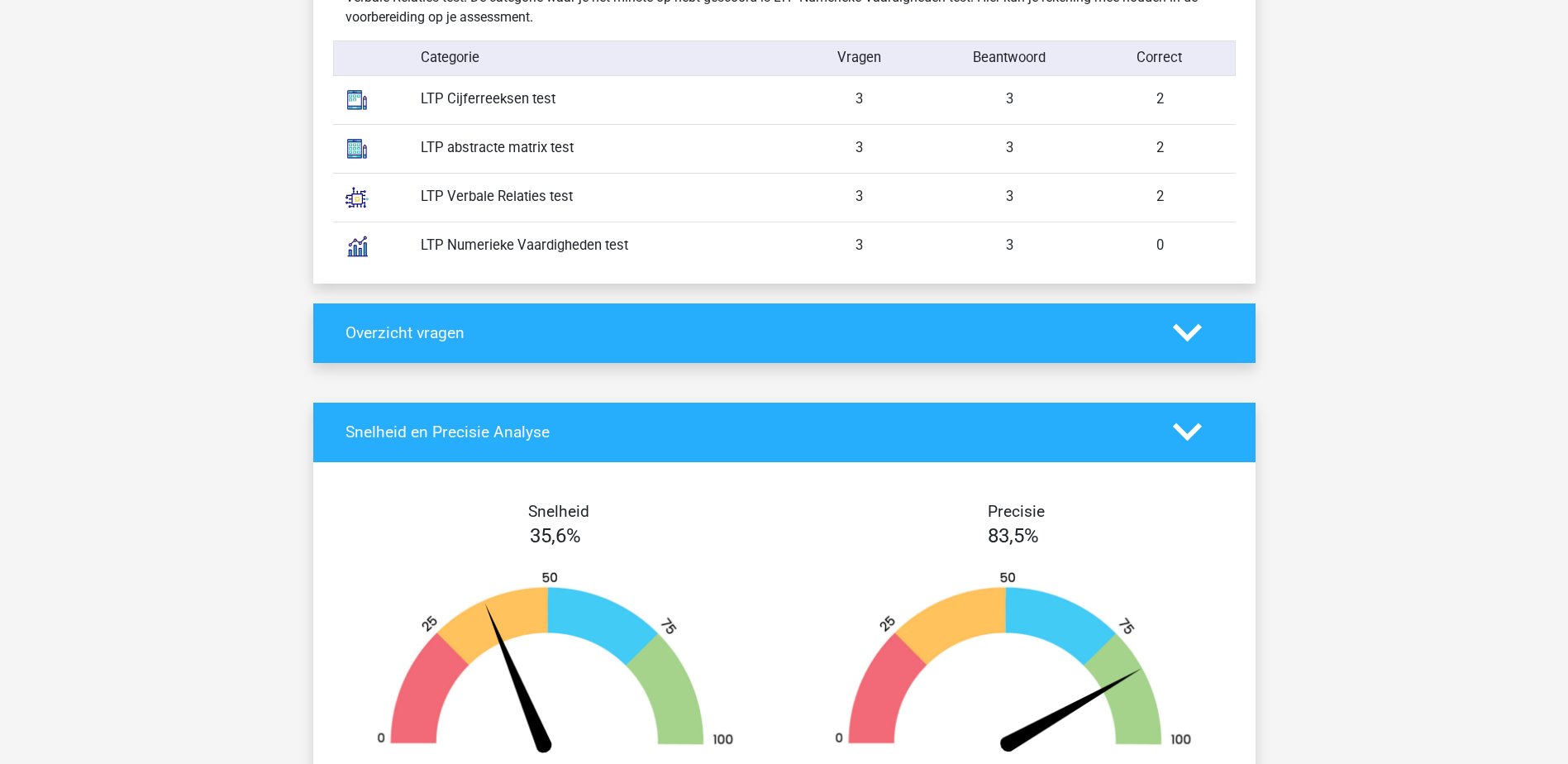
click at [1185, 327] on icon at bounding box center [1188, 333] width 29 height 29
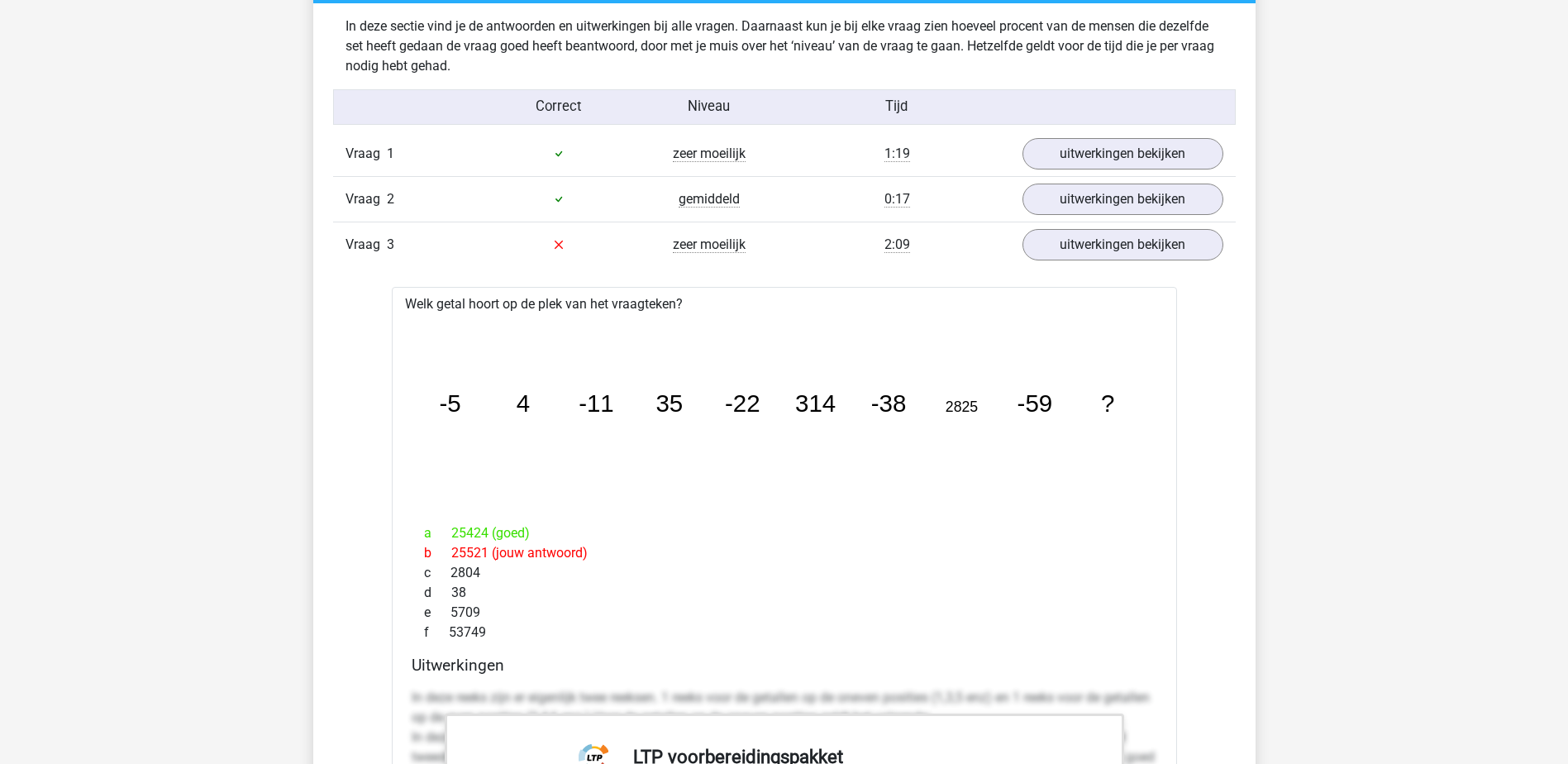
scroll to position [1737, 0]
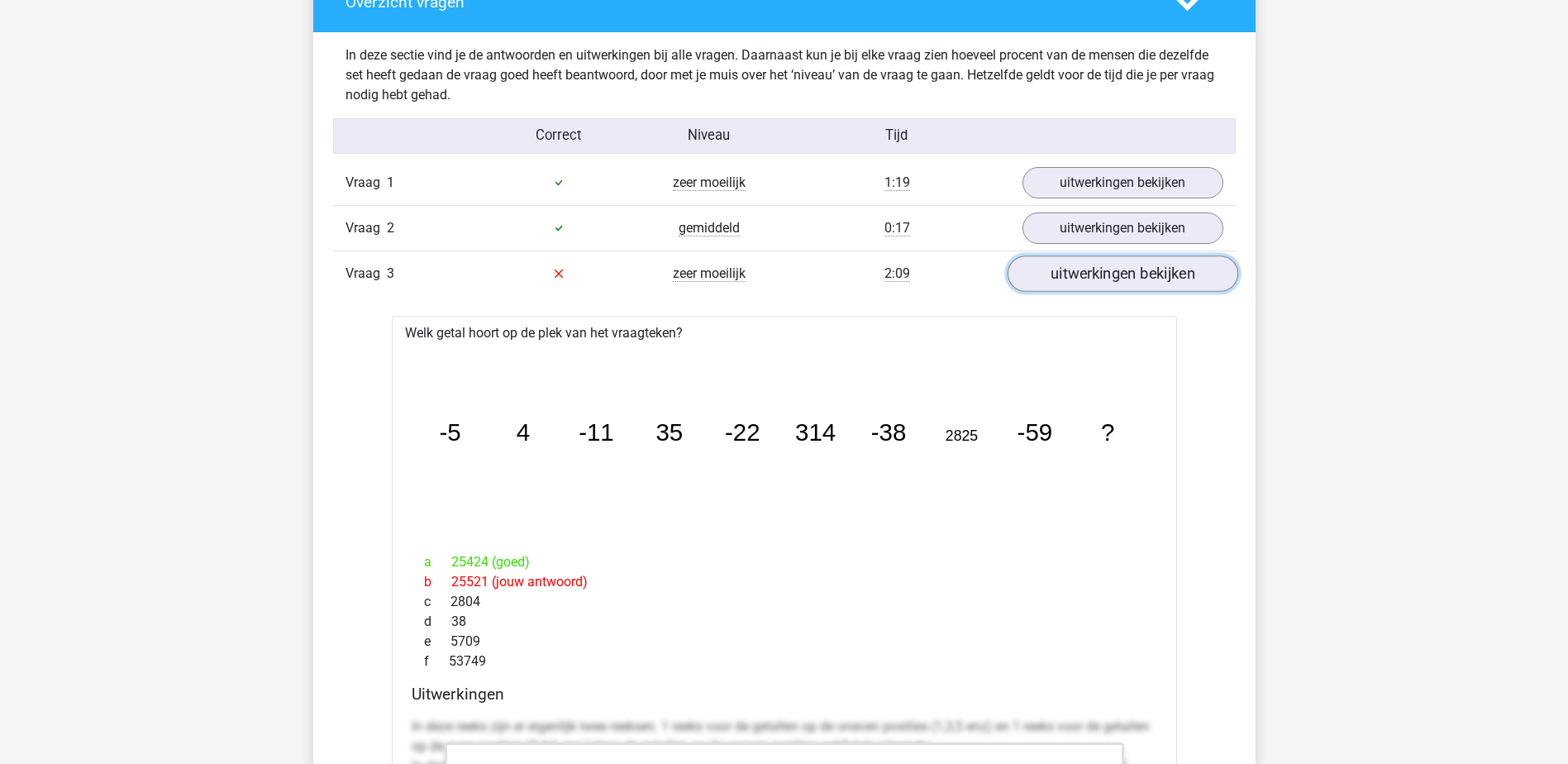
click at [1137, 275] on link "uitwerkingen bekijken" at bounding box center [1122, 274] width 231 height 37
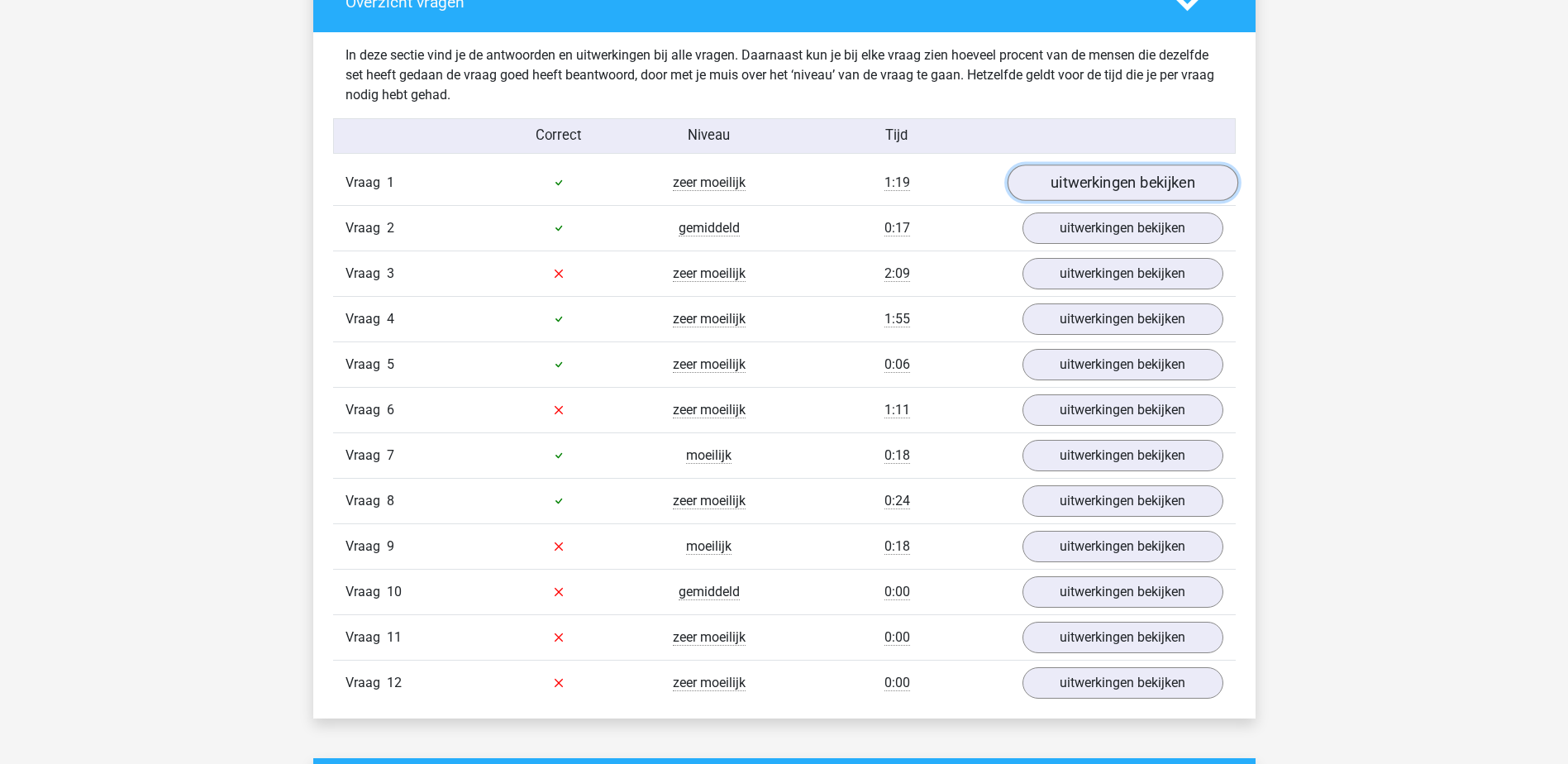
click at [1129, 177] on link "uitwerkingen bekijken" at bounding box center [1122, 183] width 231 height 37
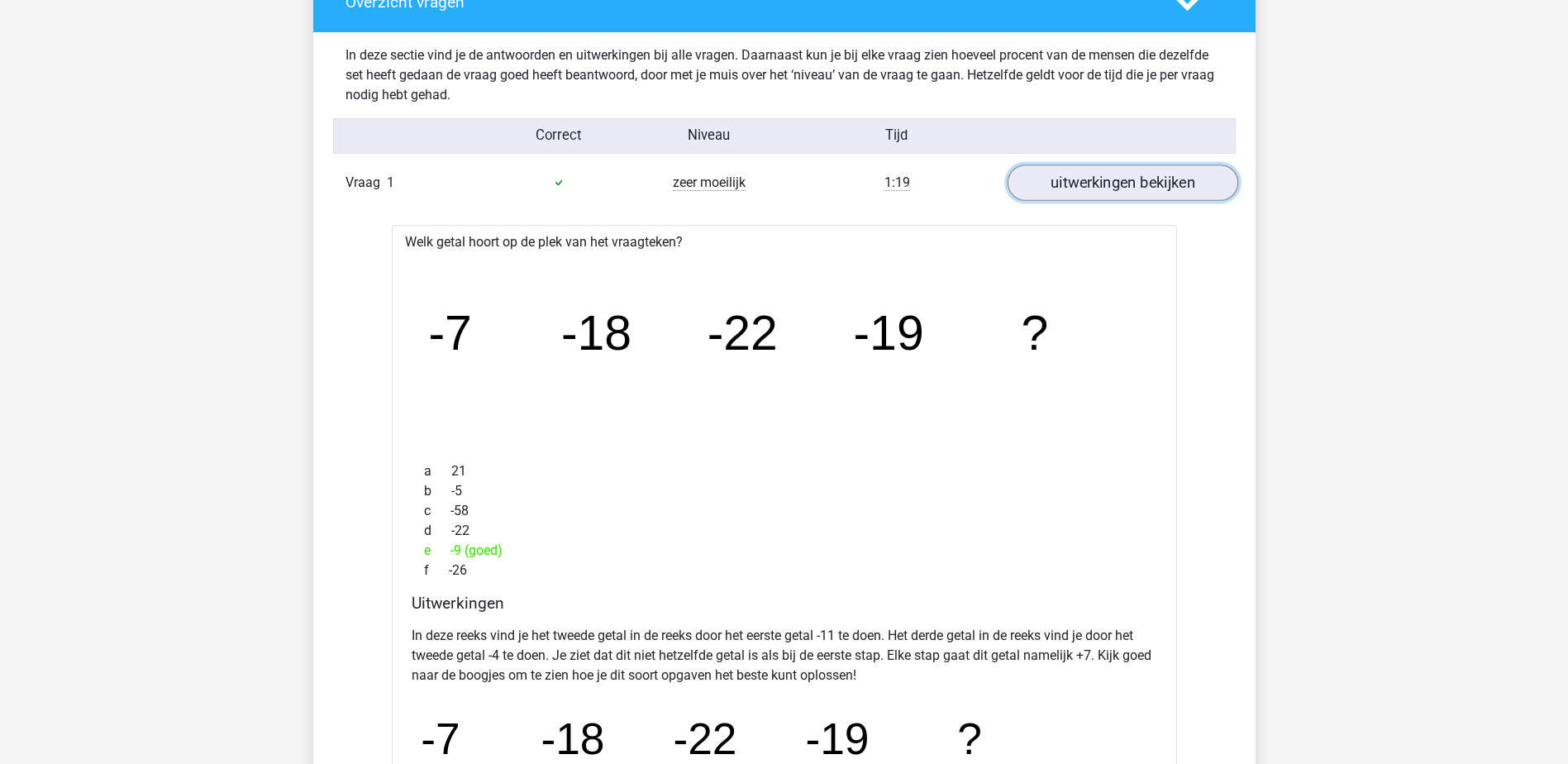
click at [1086, 181] on link "uitwerkingen bekijken" at bounding box center [1122, 183] width 231 height 37
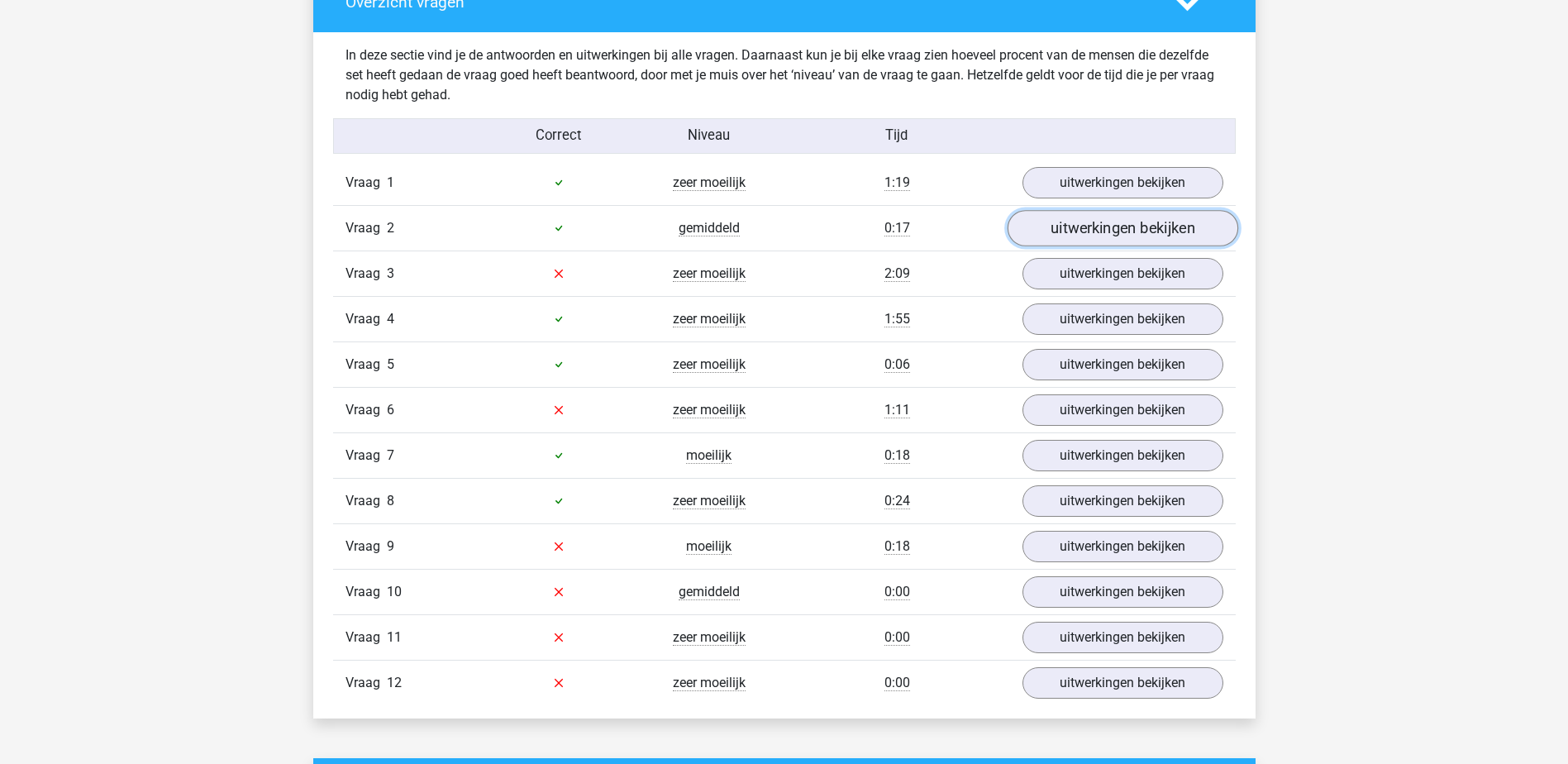
click at [1111, 229] on link "uitwerkingen bekijken" at bounding box center [1122, 229] width 231 height 37
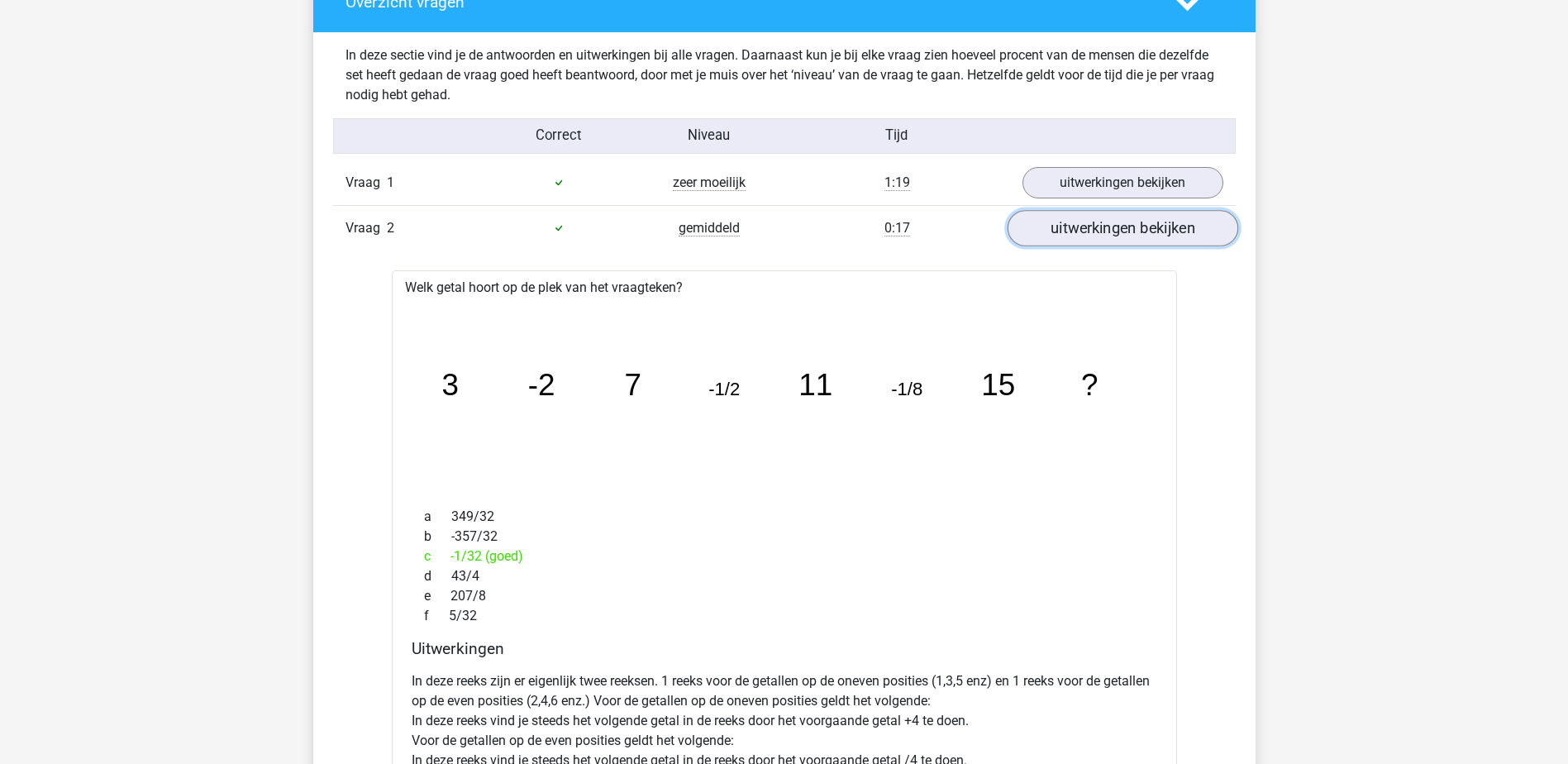
click at [1115, 226] on link "uitwerkingen bekijken" at bounding box center [1122, 229] width 231 height 37
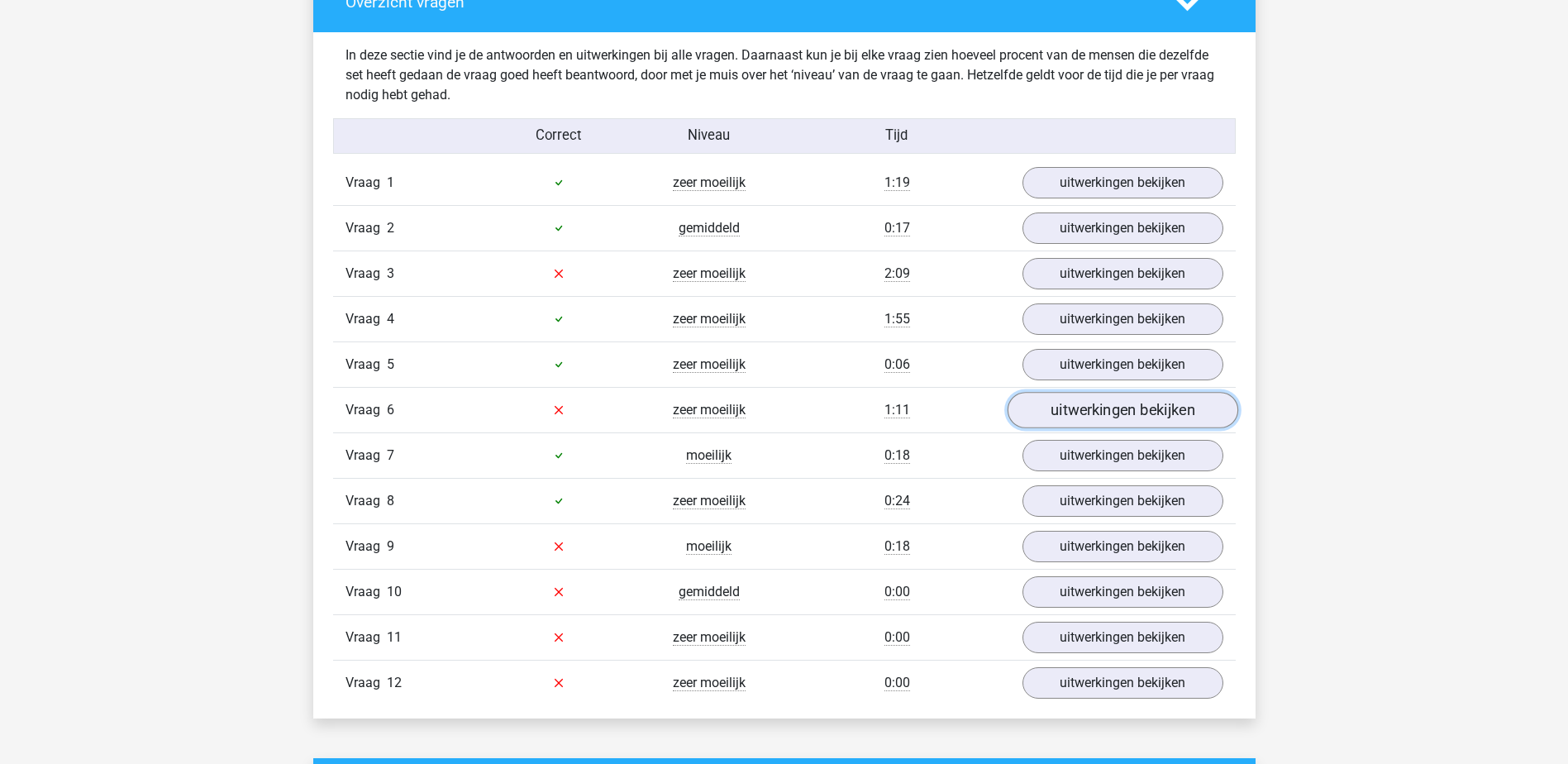
click at [1087, 408] on link "uitwerkingen bekijken" at bounding box center [1122, 410] width 231 height 37
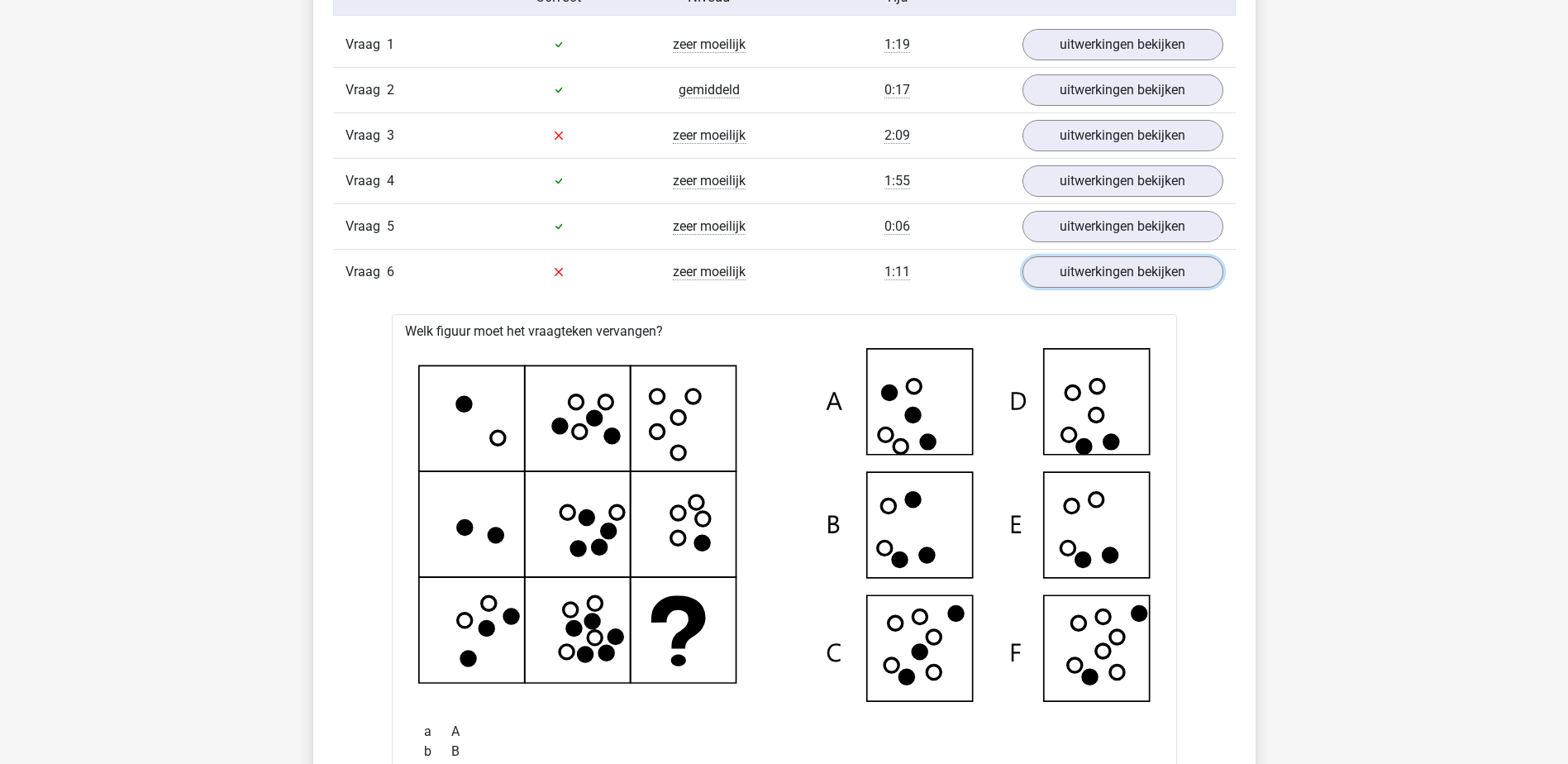
scroll to position [1902, 0]
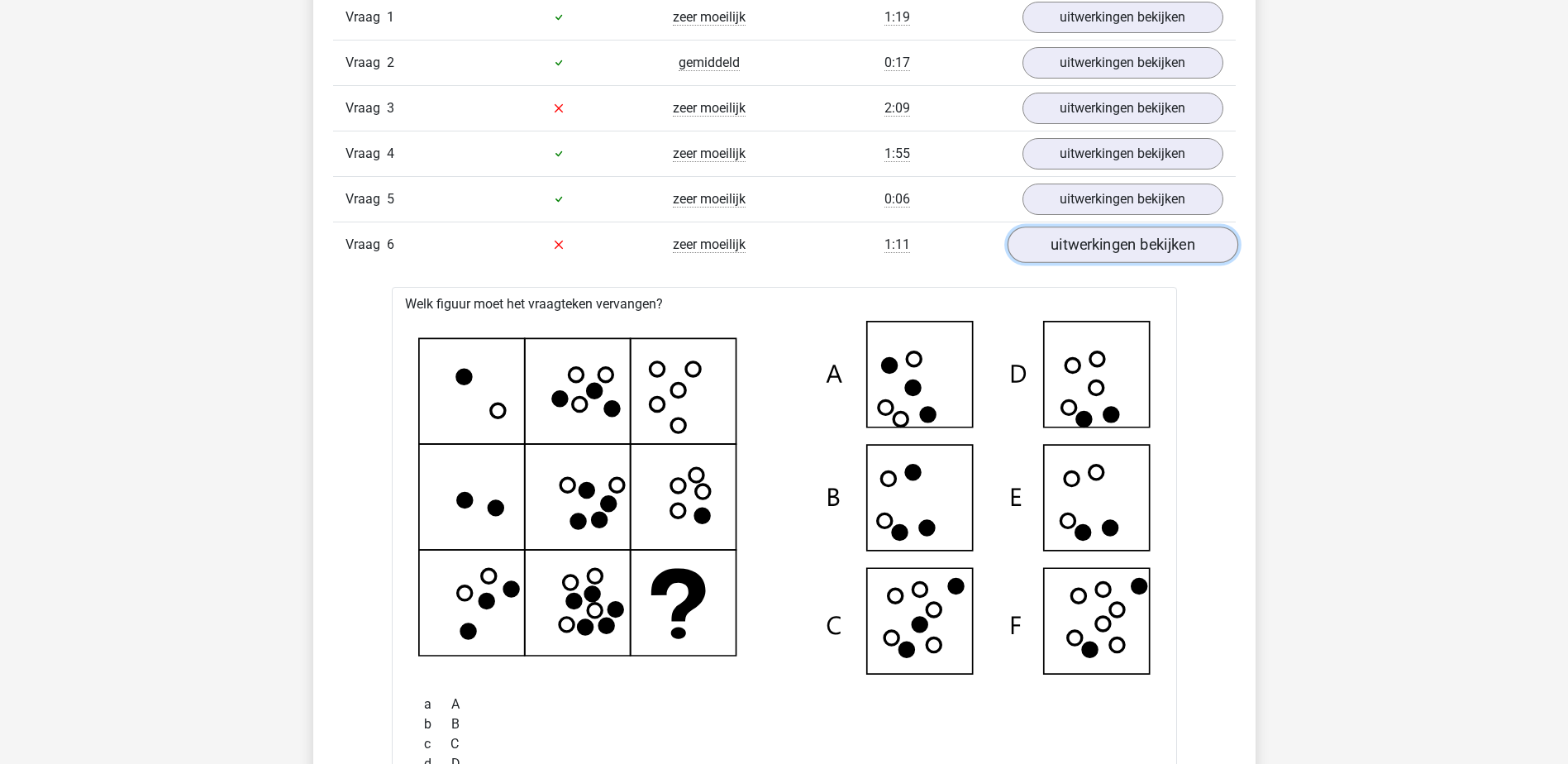
click at [1108, 248] on link "uitwerkingen bekijken" at bounding box center [1122, 245] width 231 height 37
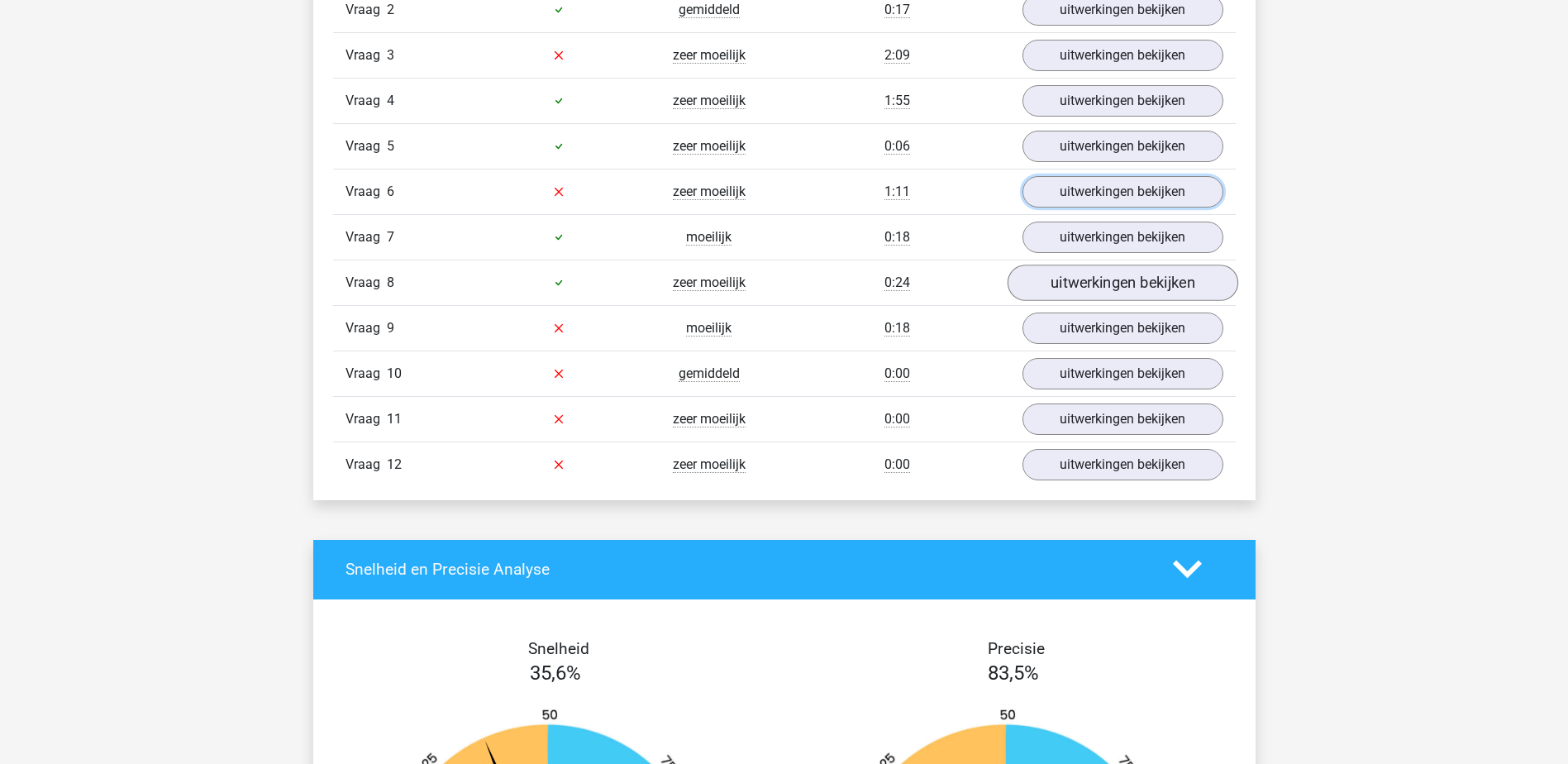
scroll to position [1986, 0]
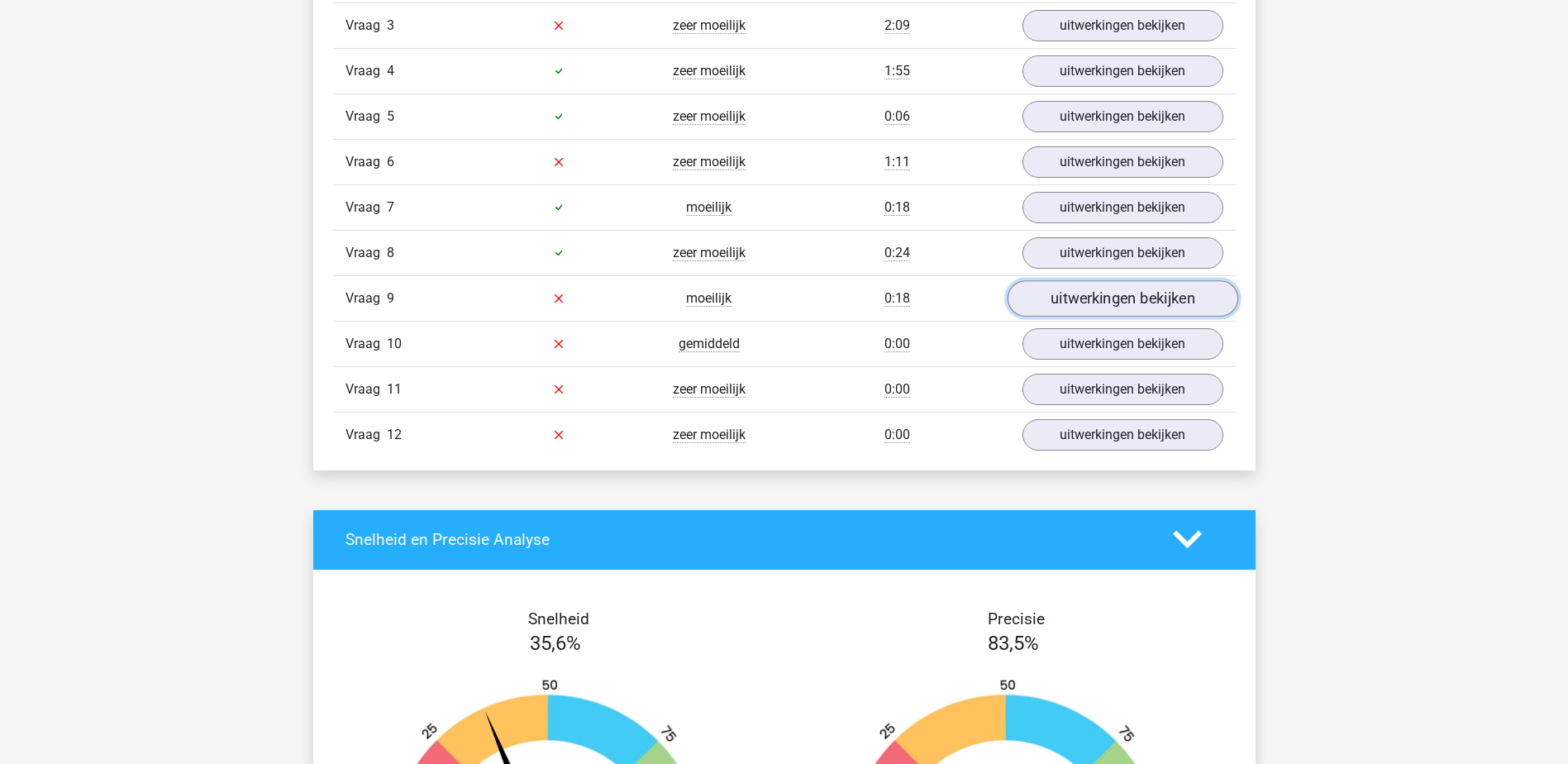
click at [1116, 297] on link "uitwerkingen bekijken" at bounding box center [1122, 299] width 231 height 37
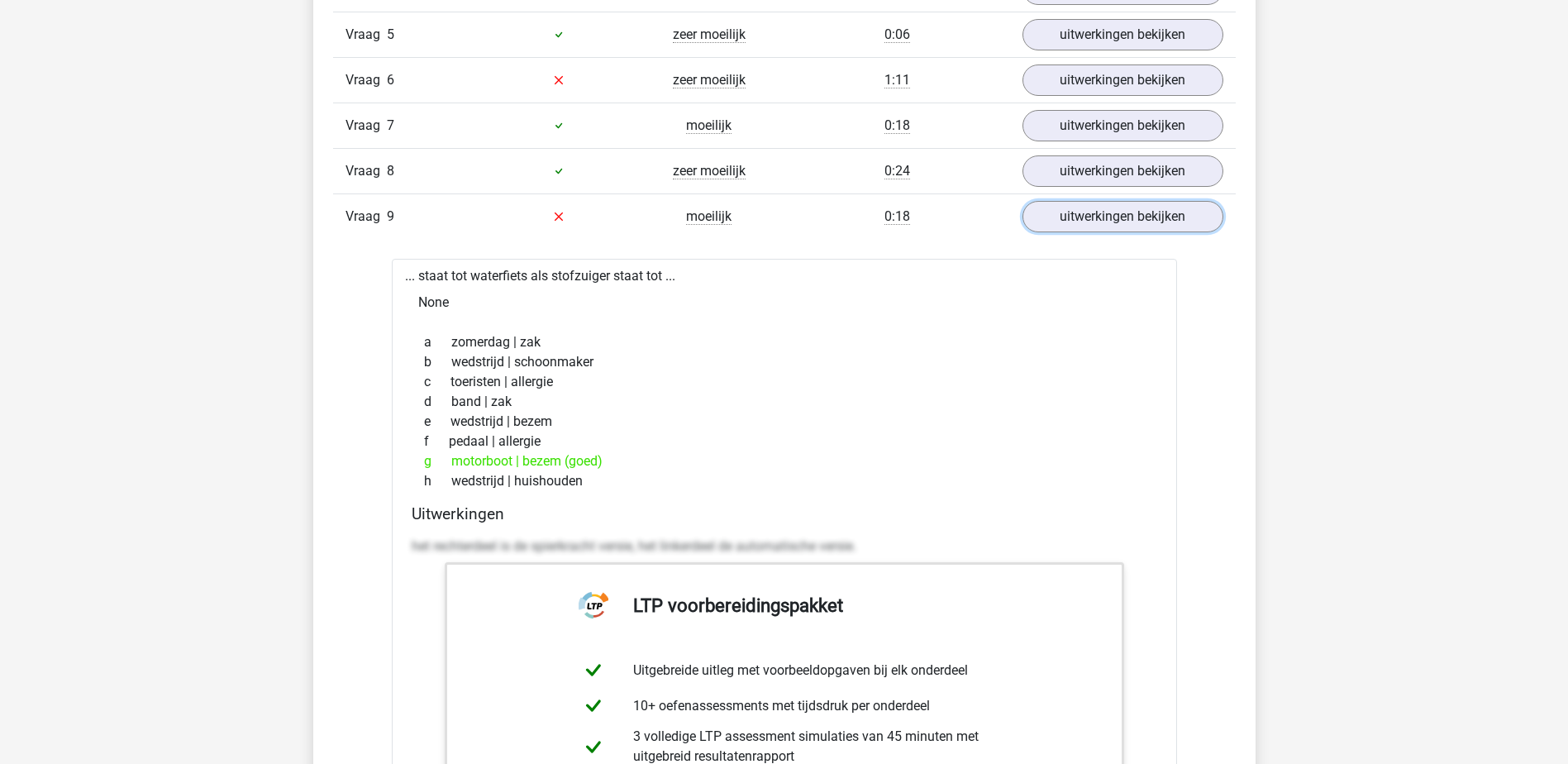
scroll to position [2068, 0]
click at [1125, 217] on link "uitwerkingen bekijken" at bounding box center [1122, 216] width 231 height 37
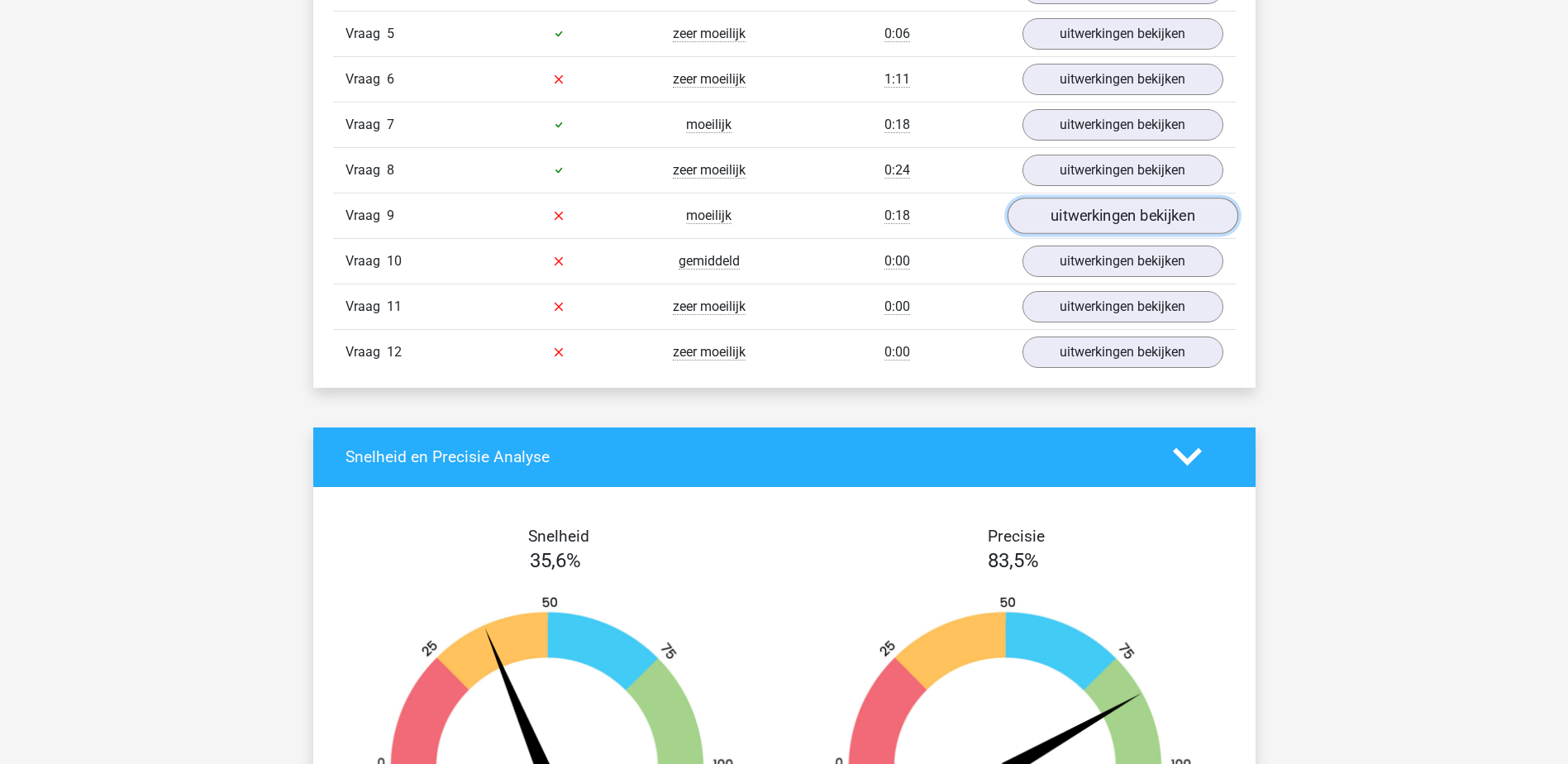
click at [1125, 218] on link "uitwerkingen bekijken" at bounding box center [1122, 216] width 231 height 37
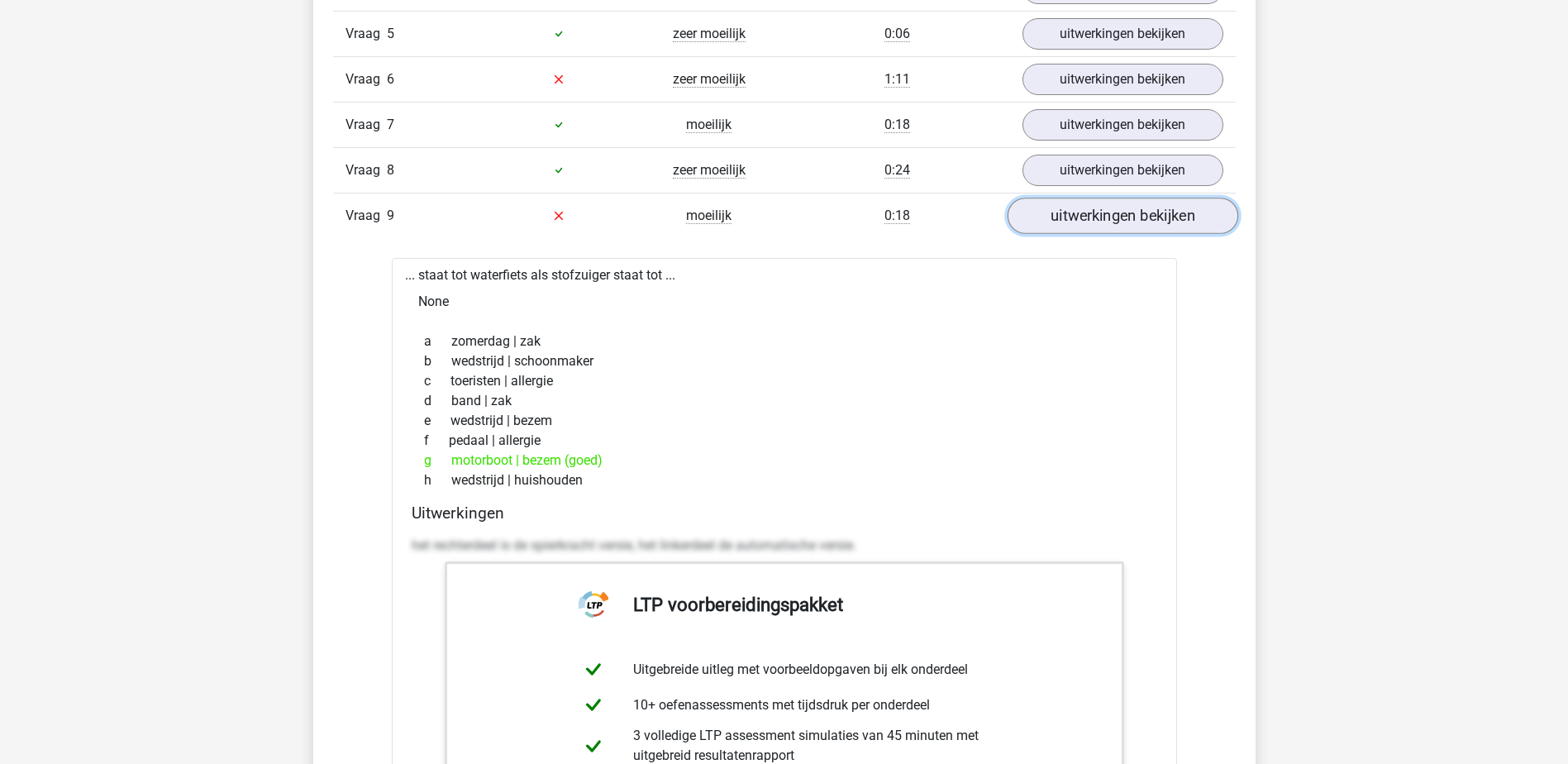
click at [1123, 219] on link "uitwerkingen bekijken" at bounding box center [1122, 216] width 231 height 37
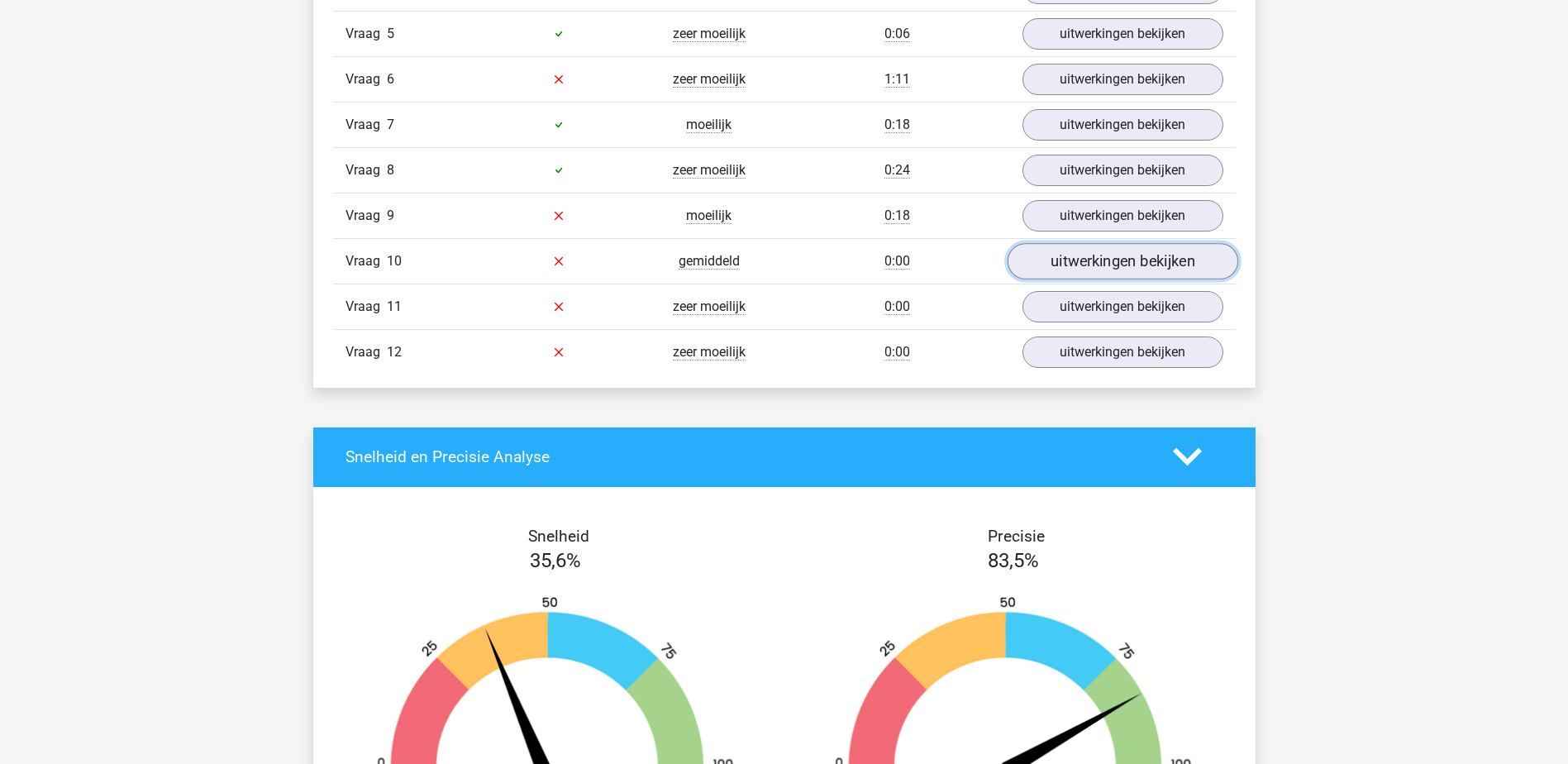
click at [1120, 263] on link "uitwerkingen bekijken" at bounding box center [1122, 262] width 231 height 37
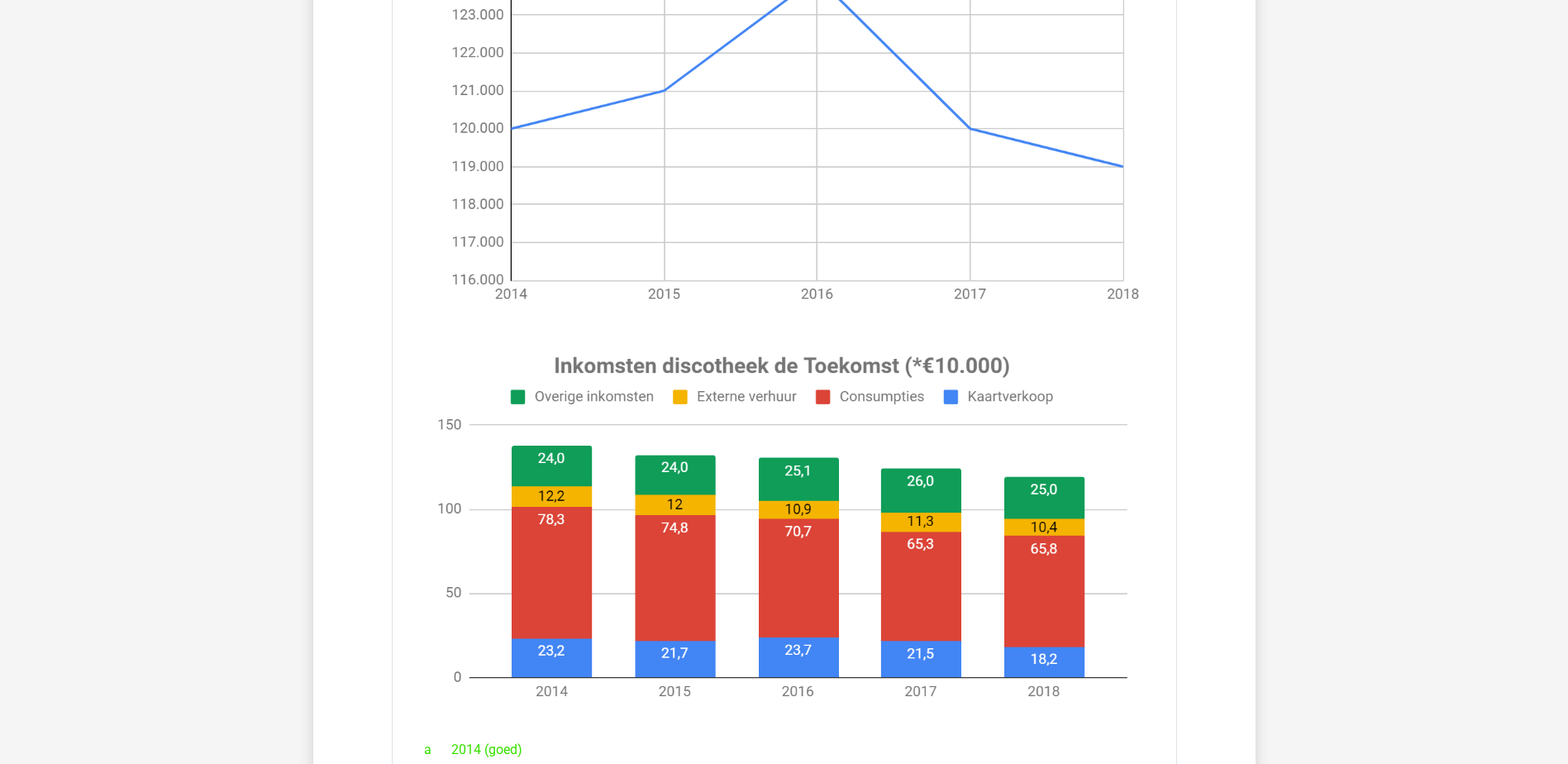
scroll to position [2564, 0]
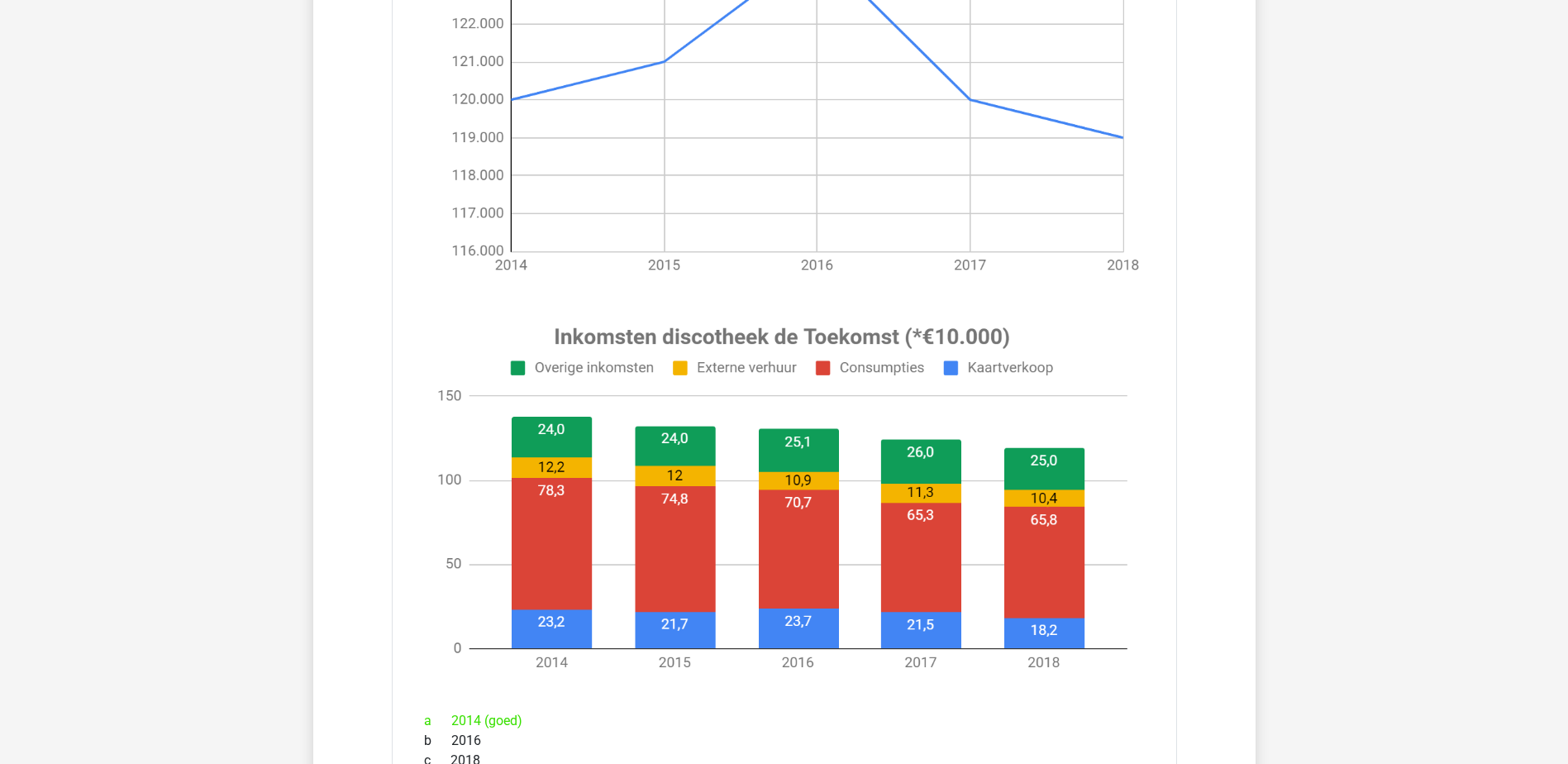
drag, startPoint x: 1123, startPoint y: 460, endPoint x: 1069, endPoint y: 611, distance: 160.4
click at [1079, 634] on image at bounding box center [782, 498] width 728 height 380
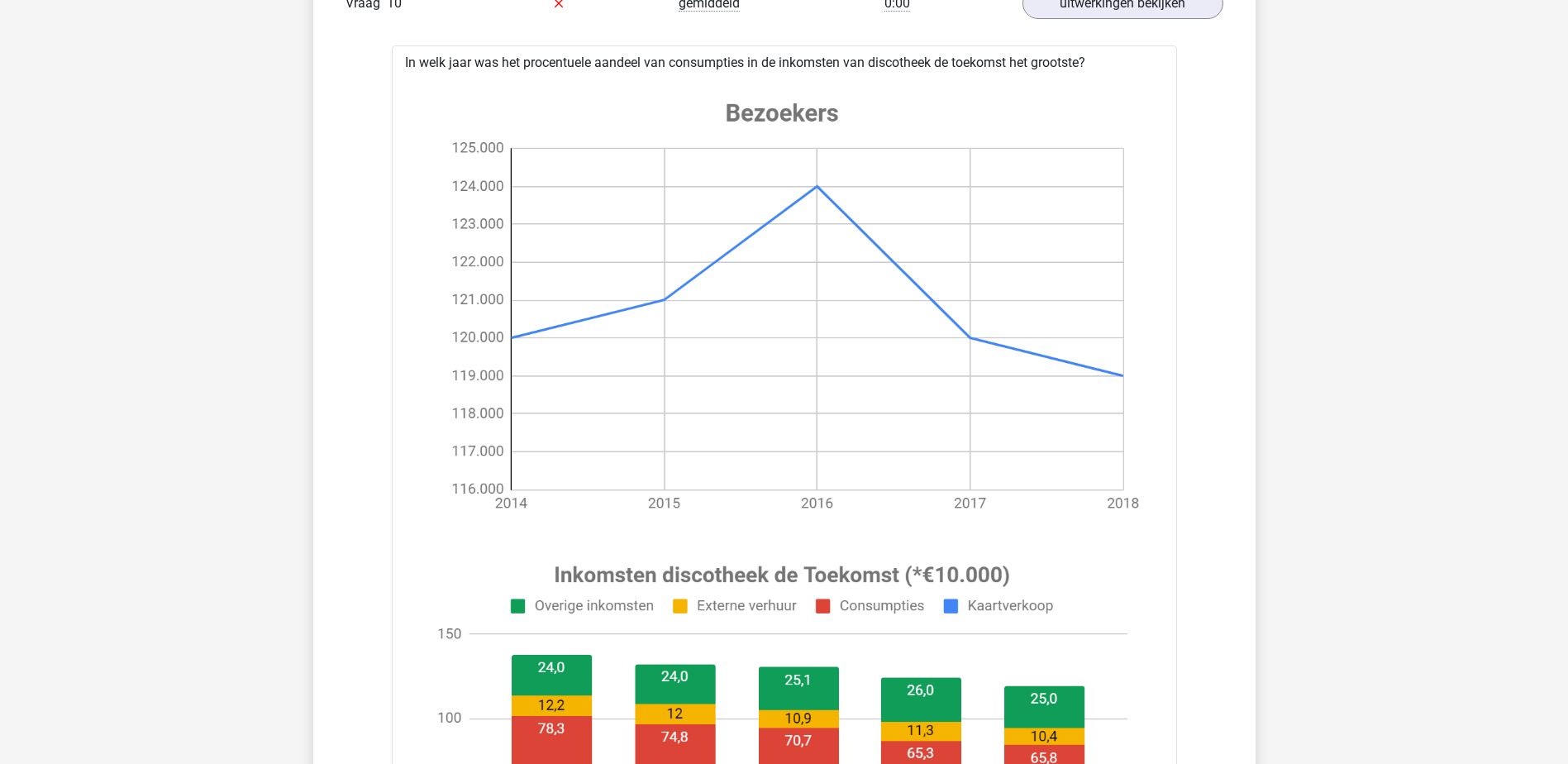
scroll to position [2068, 0]
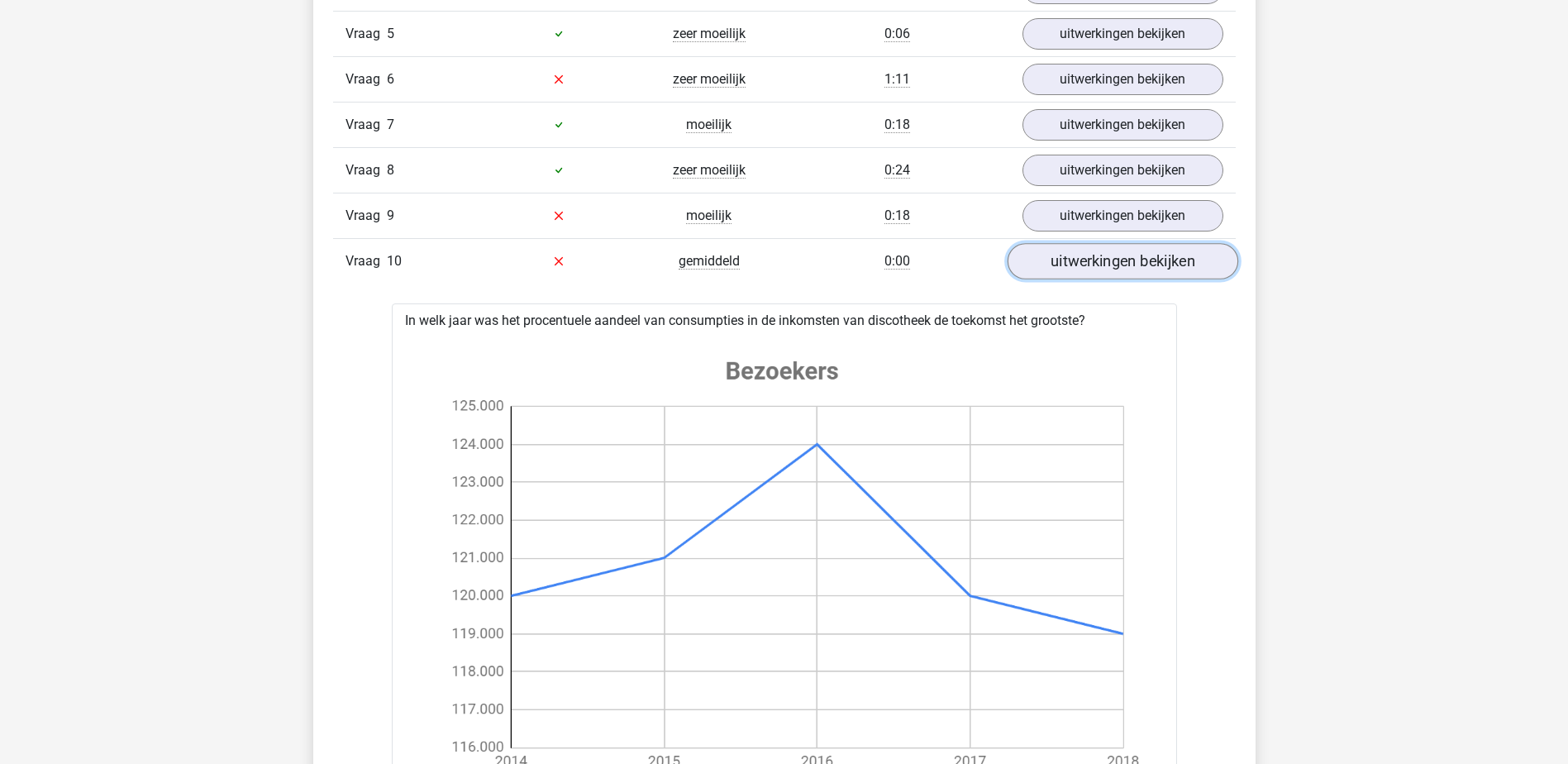
click at [1123, 257] on link "uitwerkingen bekijken" at bounding box center [1122, 262] width 231 height 37
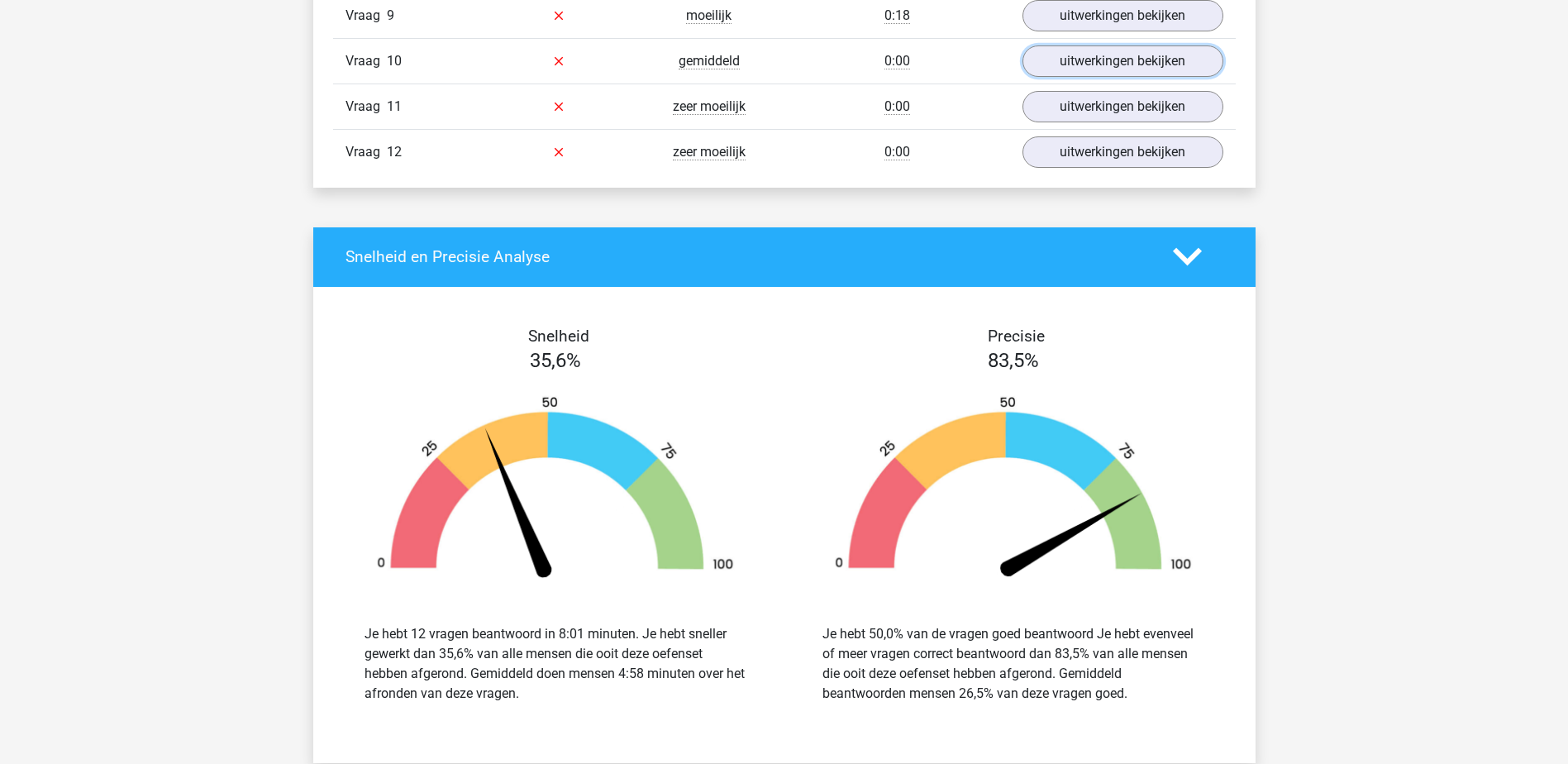
scroll to position [1986, 0]
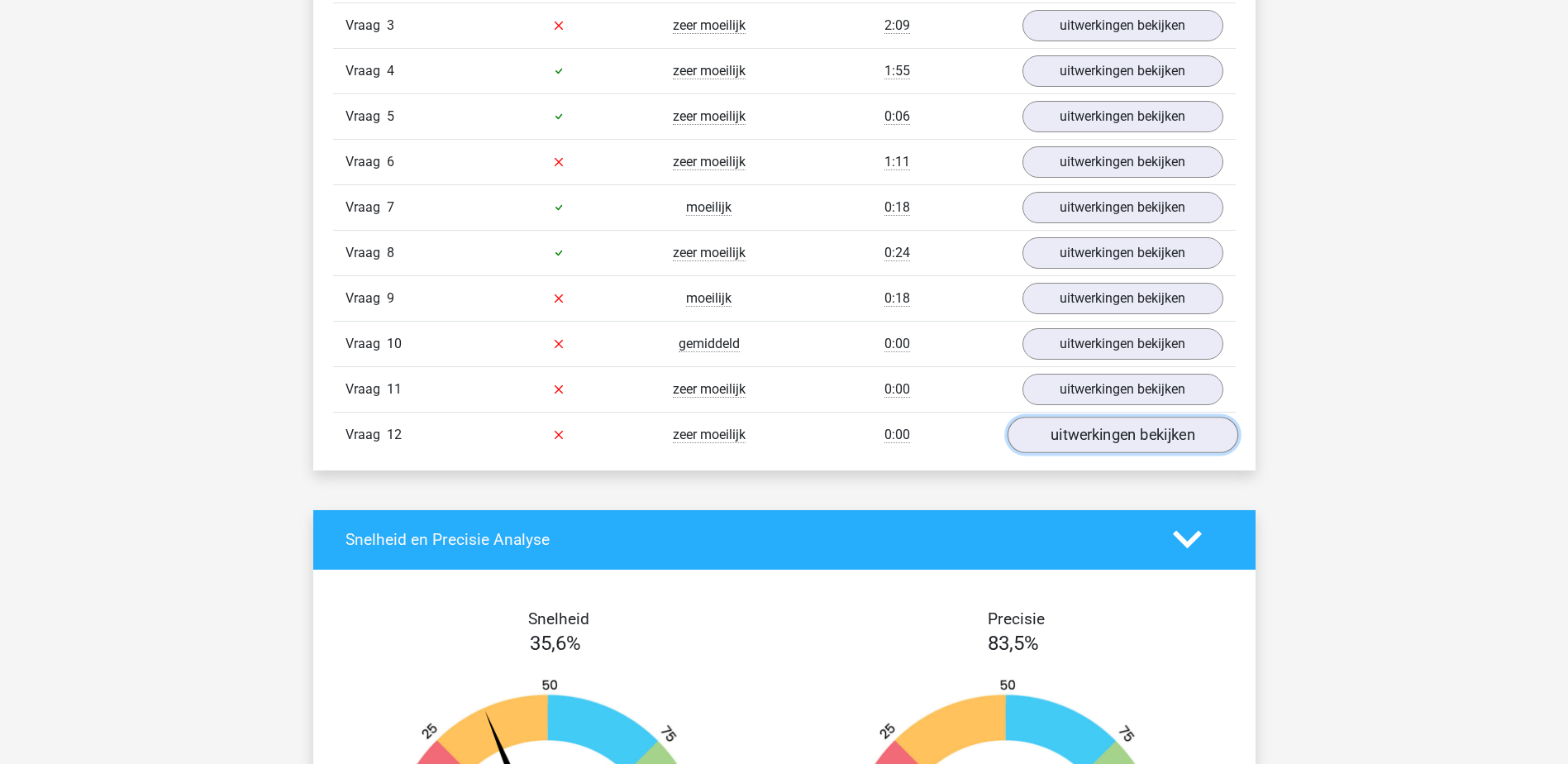
click at [1121, 424] on link "uitwerkingen bekijken" at bounding box center [1122, 435] width 231 height 37
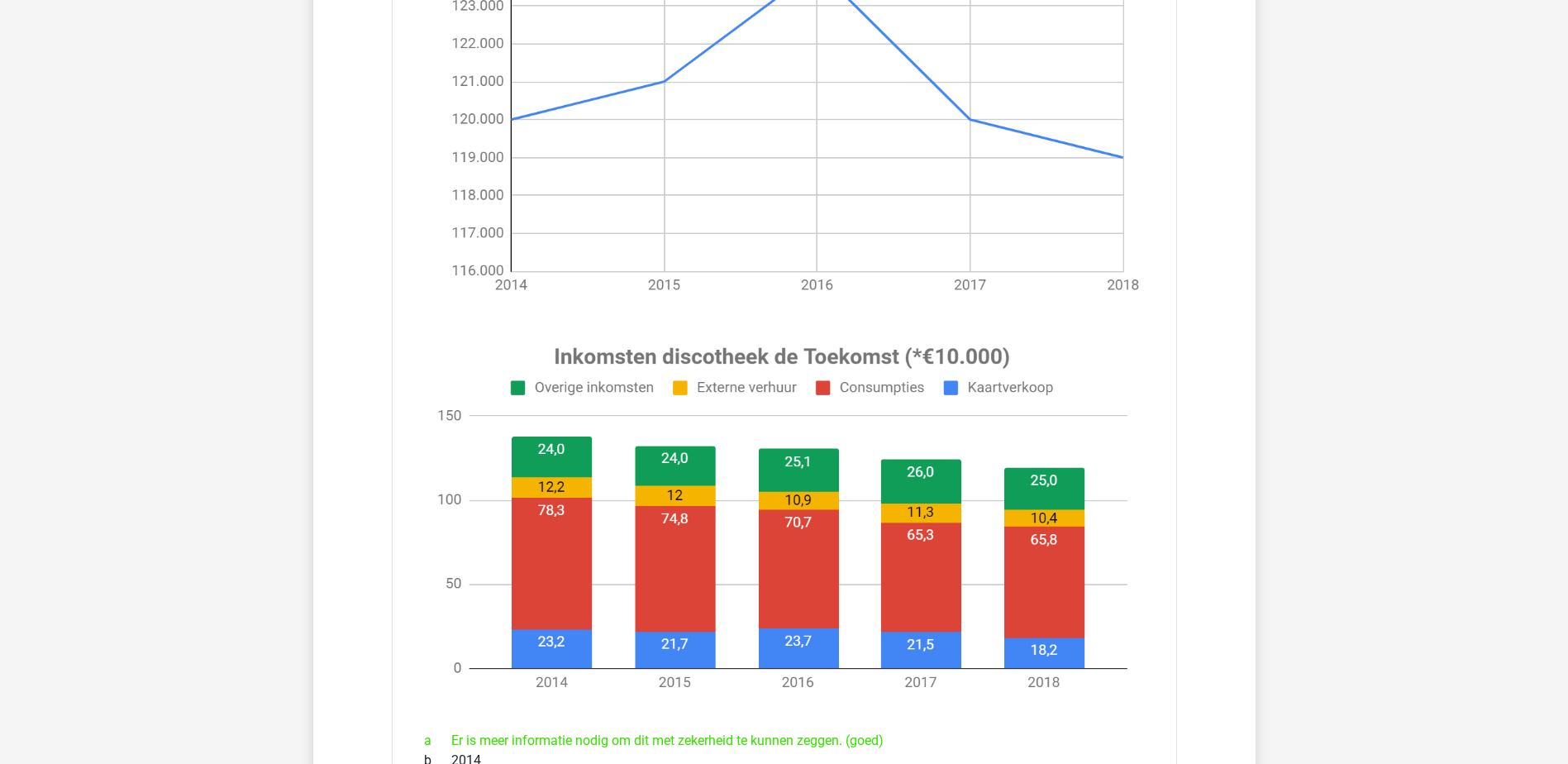
scroll to position [2234, 0]
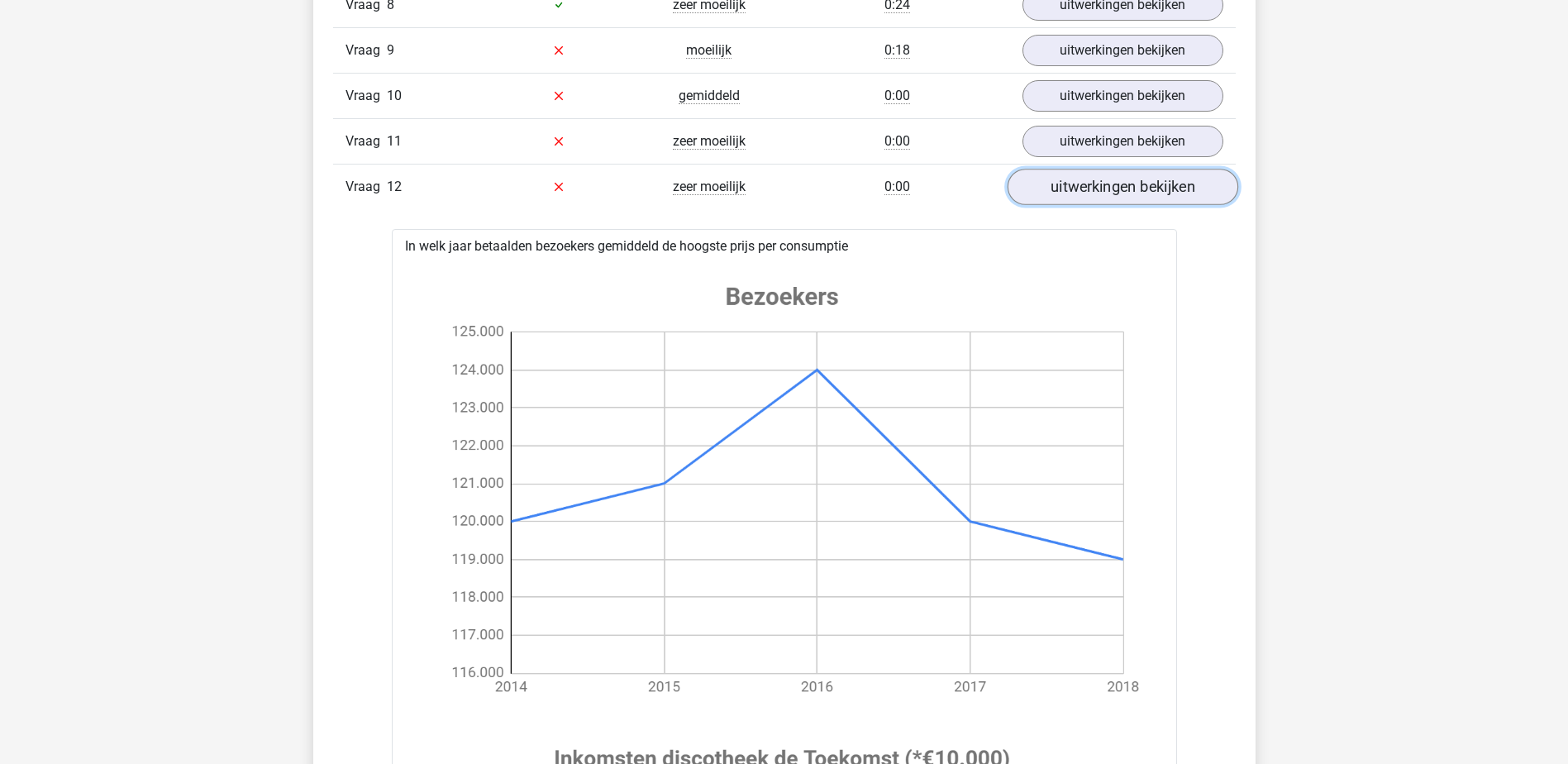
click at [1125, 189] on link "uitwerkingen bekijken" at bounding box center [1122, 187] width 231 height 37
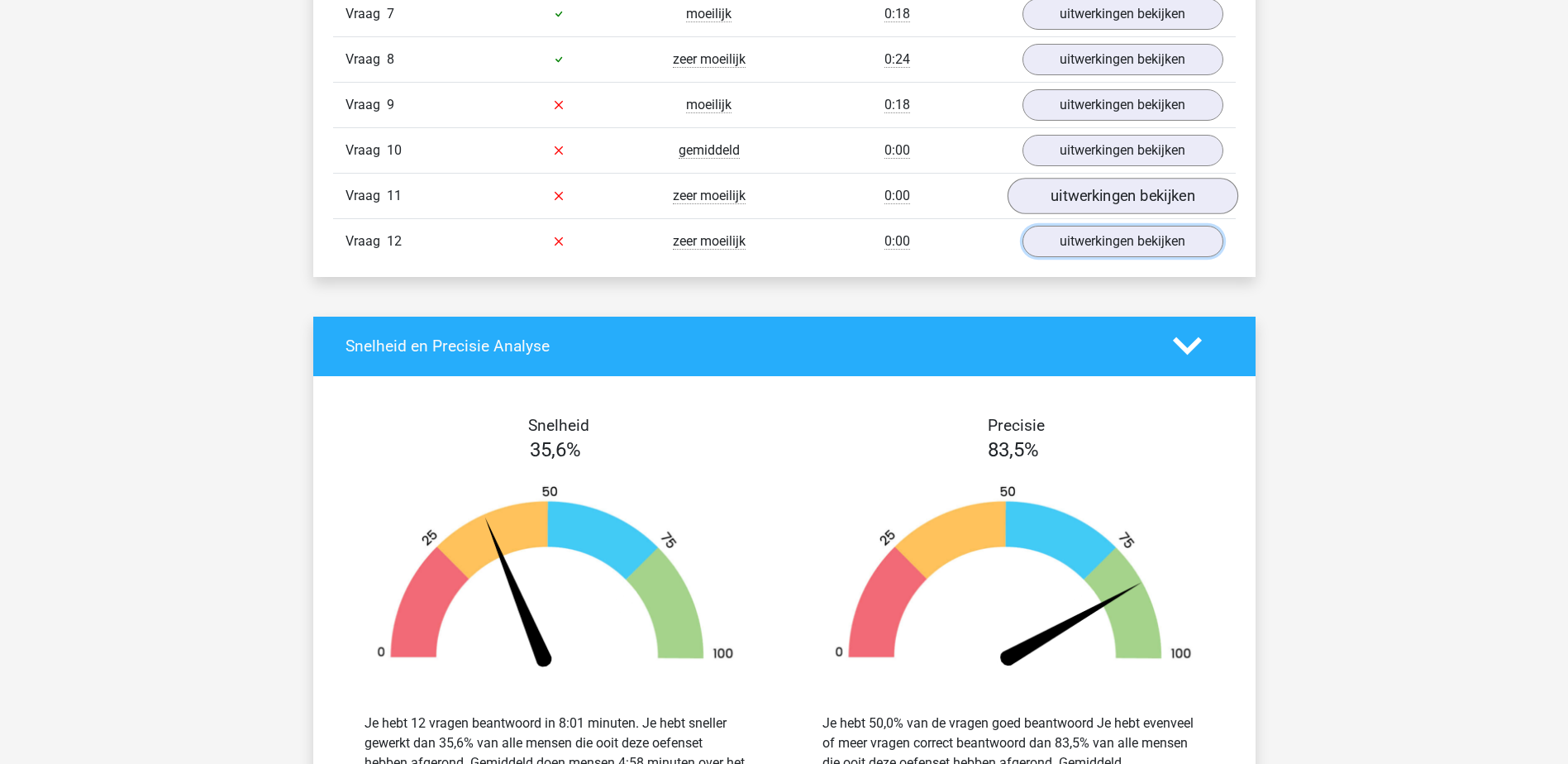
scroll to position [2150, 0]
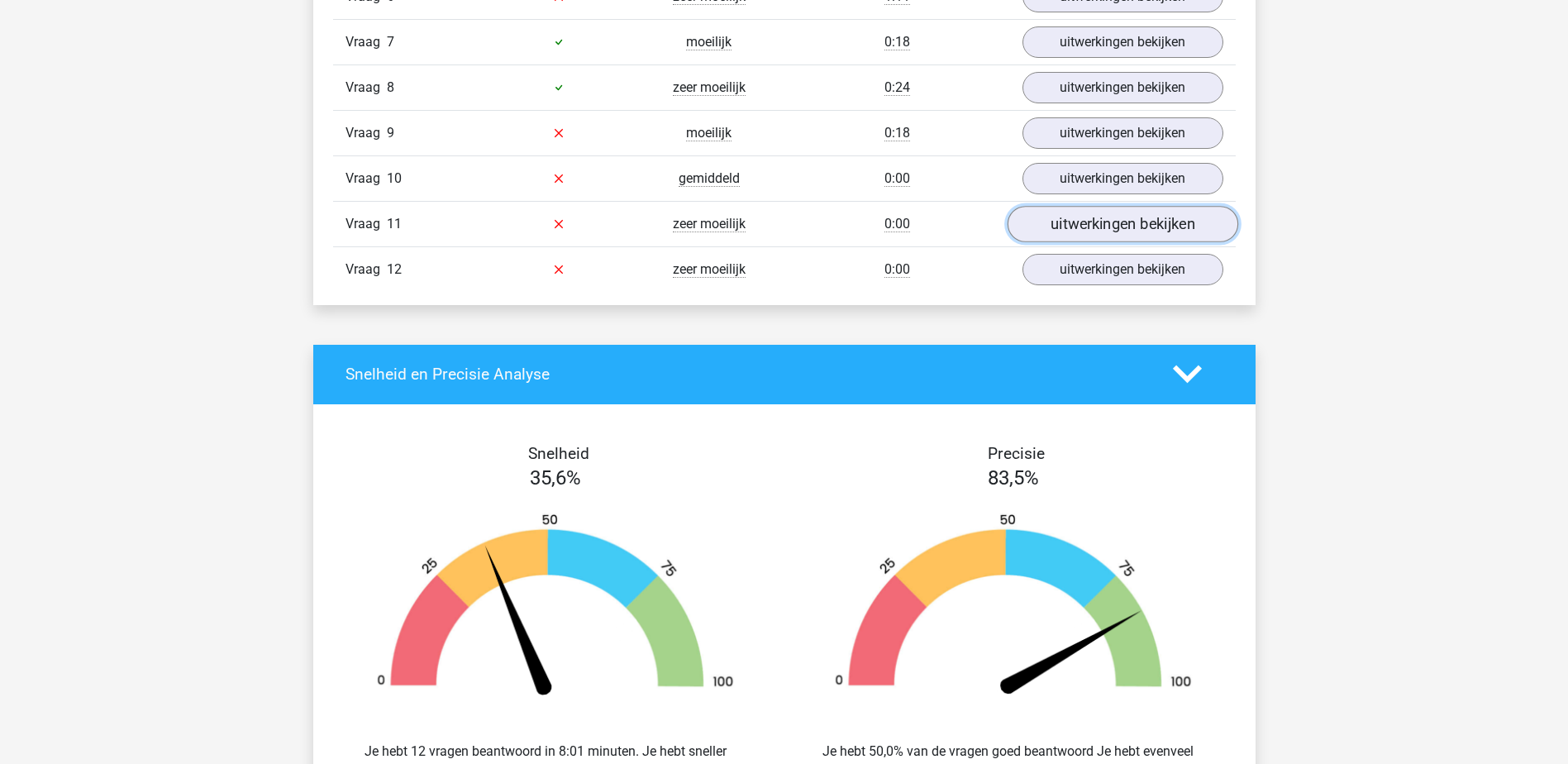
click at [1123, 213] on link "uitwerkingen bekijken" at bounding box center [1122, 224] width 231 height 37
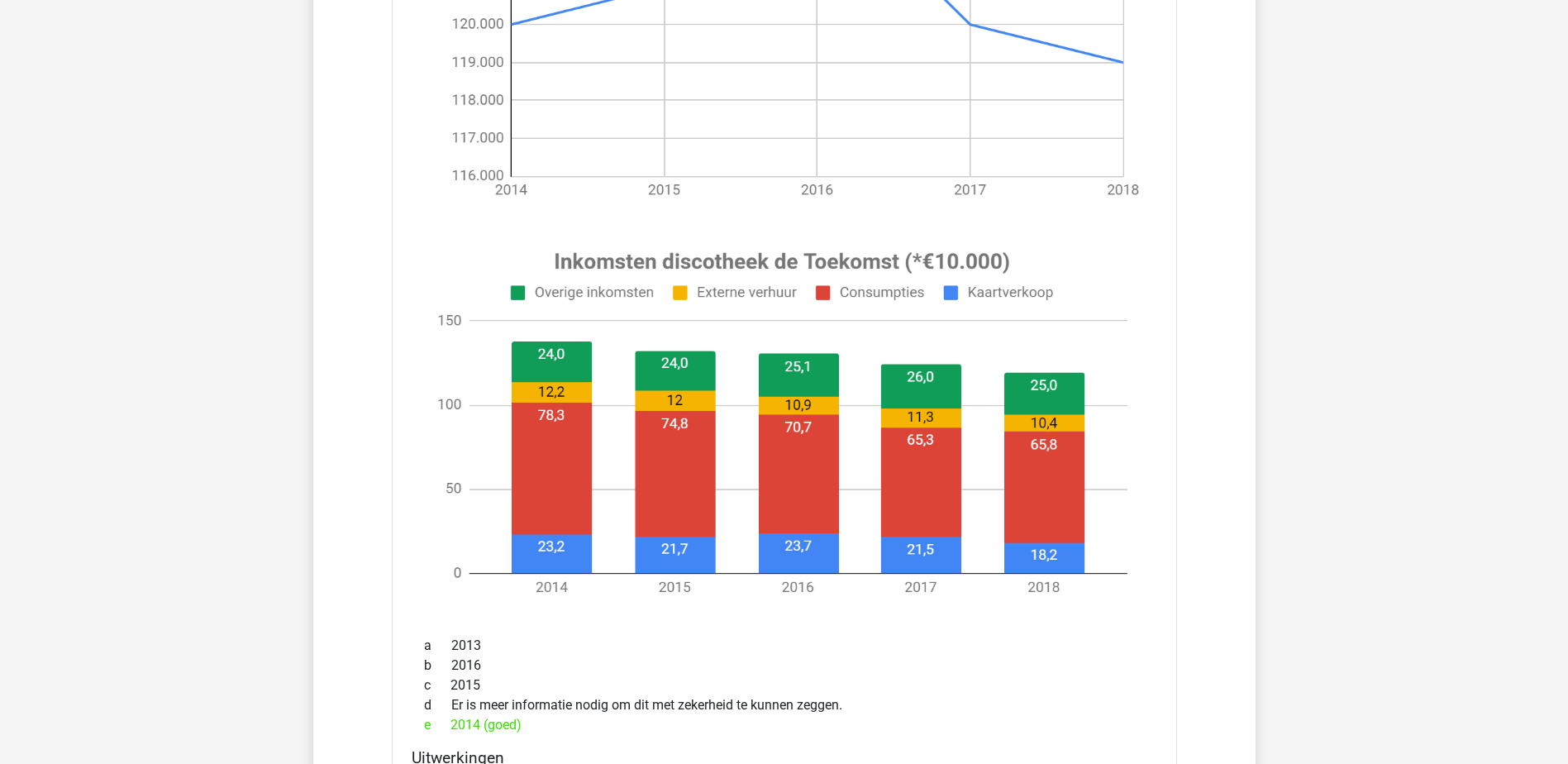
scroll to position [2647, 0]
